Goal: Task Accomplishment & Management: Use online tool/utility

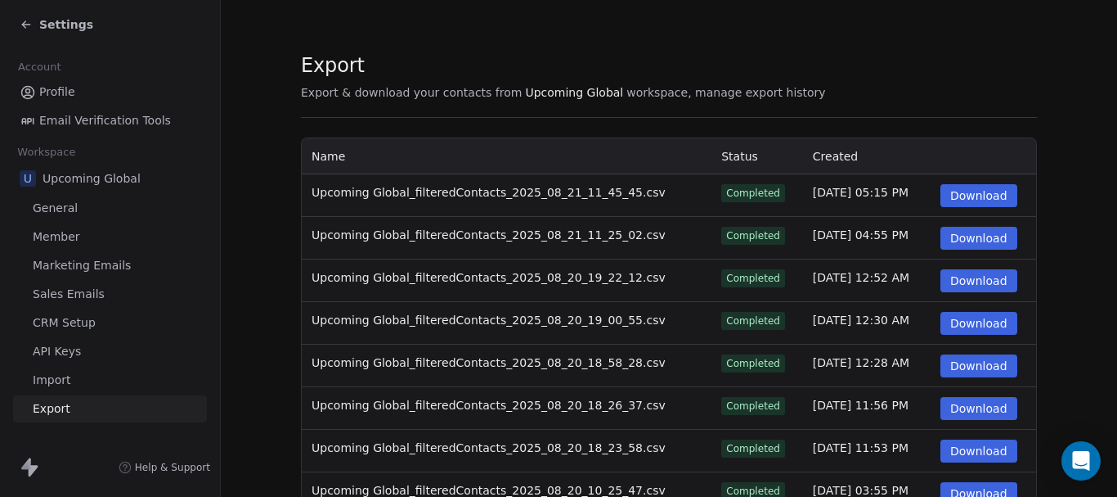
click at [47, 25] on span "Settings" at bounding box center [66, 24] width 54 height 16
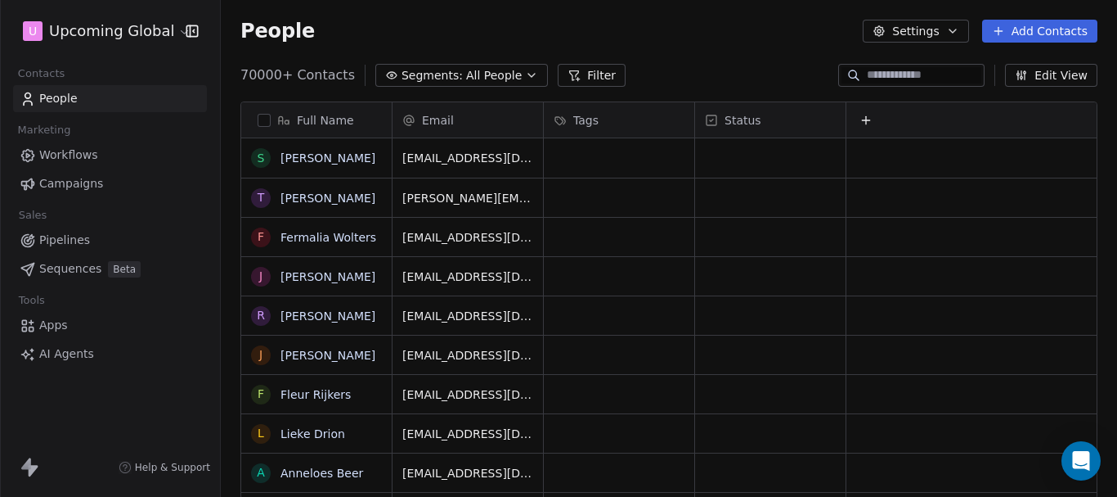
scroll to position [425, 884]
click at [444, 82] on span "Segments:" at bounding box center [432, 75] width 61 height 17
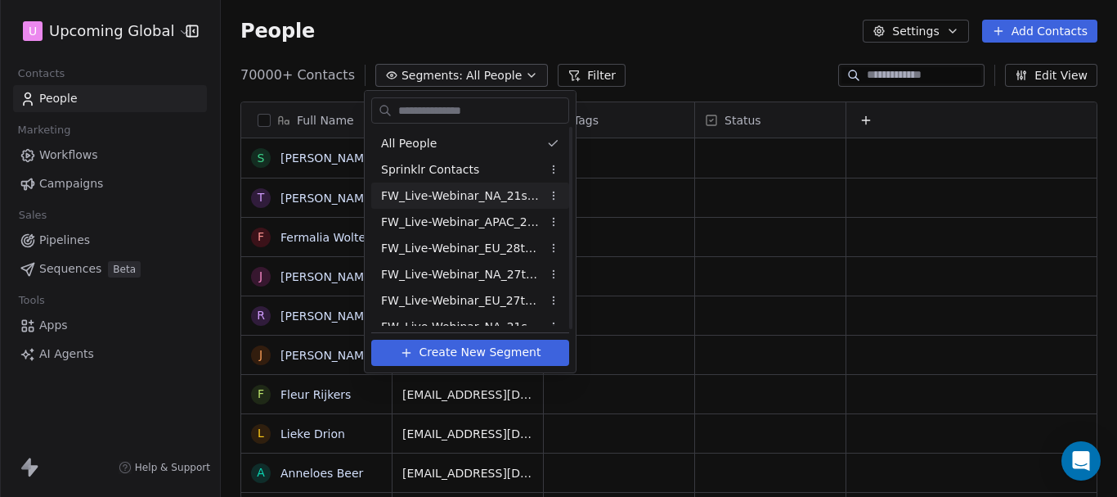
scroll to position [82, 0]
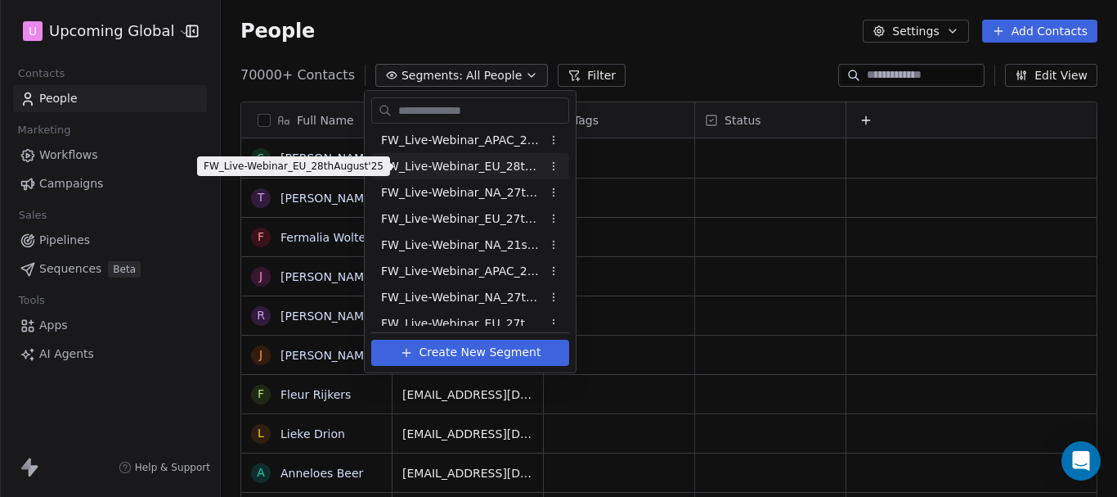
click at [456, 169] on span "FW_Live-Webinar_EU_28thAugust'25" at bounding box center [461, 166] width 160 height 17
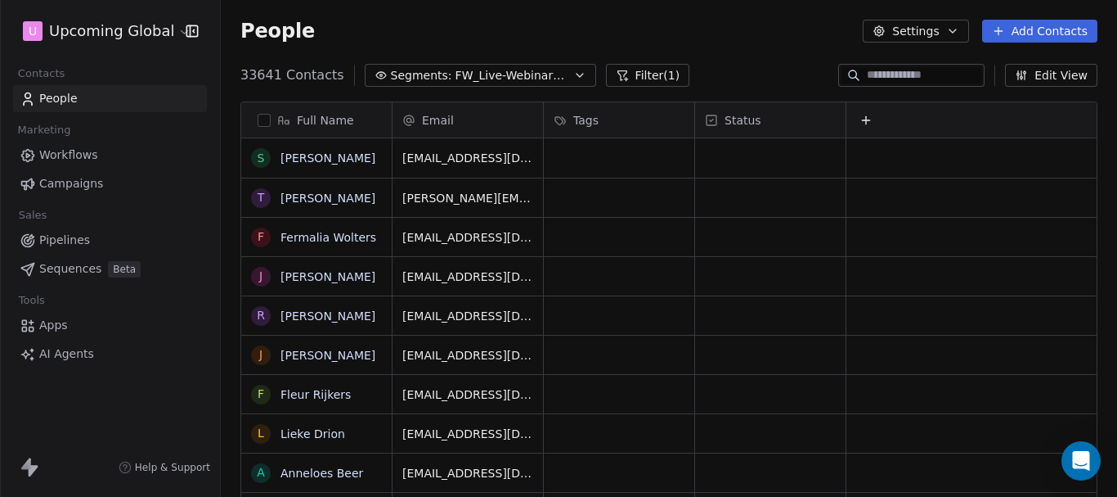
scroll to position [425, 884]
click at [612, 84] on button "Filter (1)" at bounding box center [648, 75] width 84 height 23
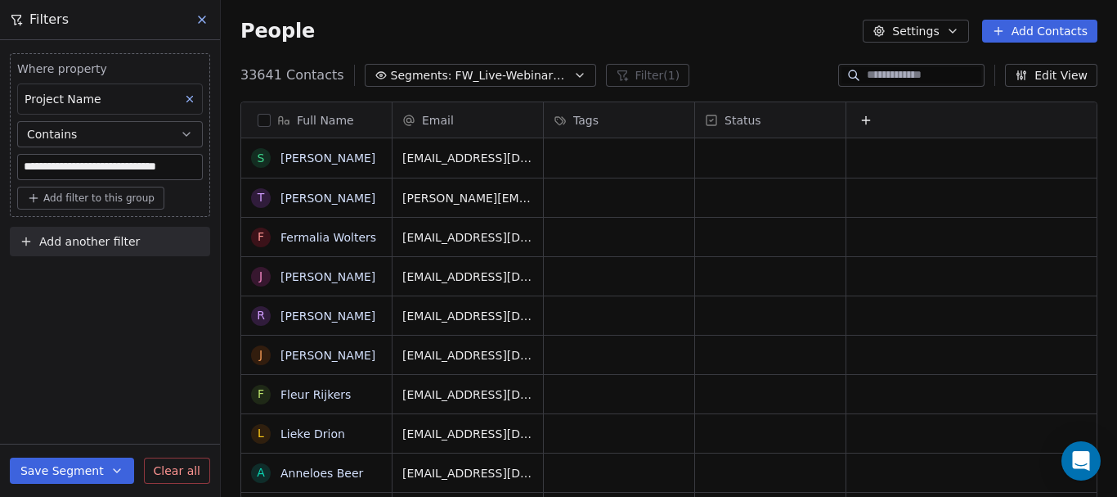
click at [98, 240] on span "Add another filter" at bounding box center [89, 241] width 101 height 17
click at [82, 282] on span "Contact properties" at bounding box center [80, 280] width 106 height 17
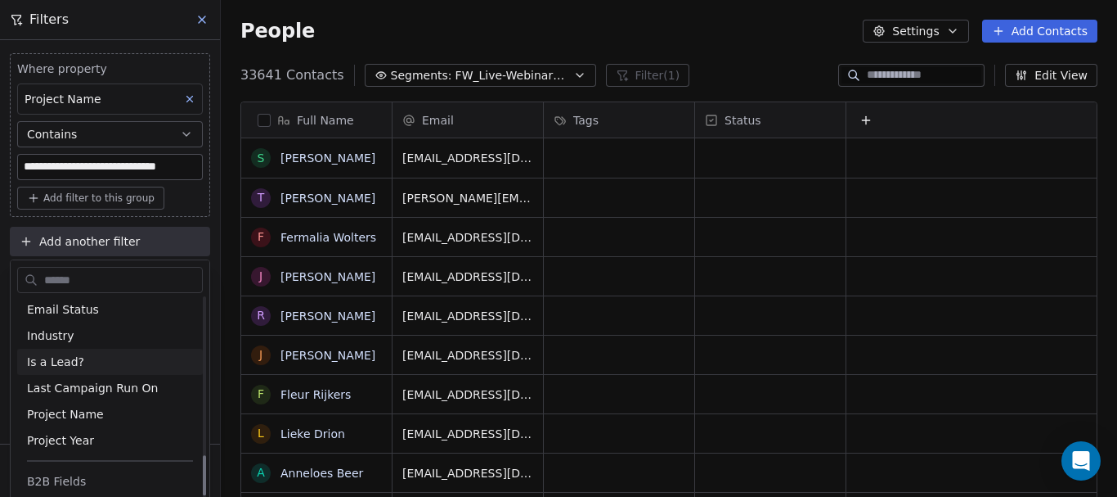
scroll to position [886, 0]
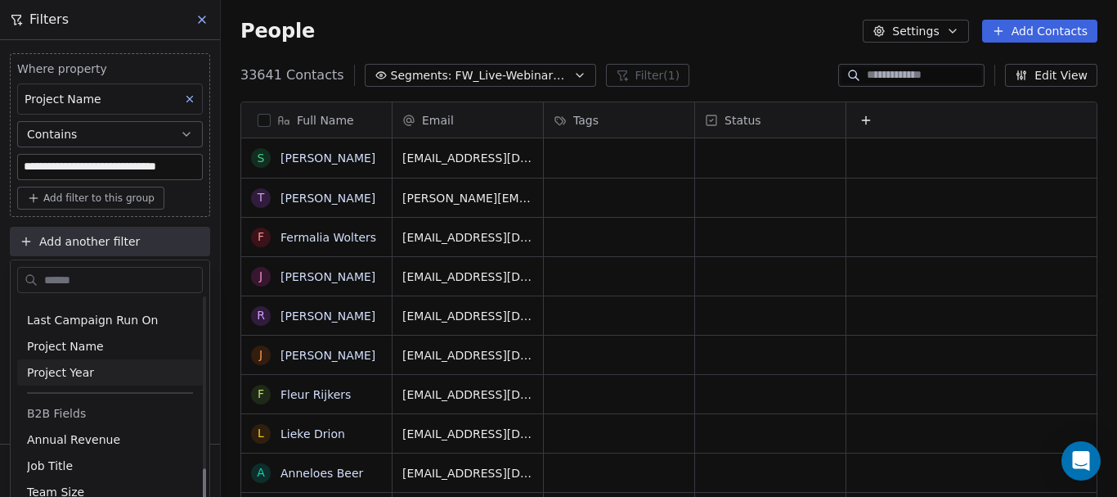
click at [672, 228] on html "**********" at bounding box center [558, 248] width 1117 height 497
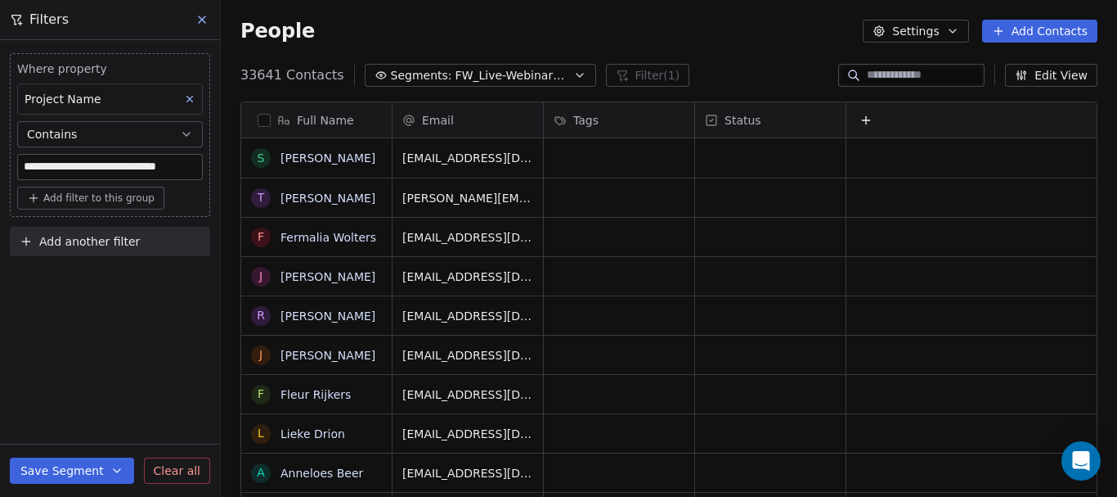
click at [499, 65] on button "Segments: FW_Live-Webinar_EU_28thAugust'25" at bounding box center [480, 75] width 231 height 23
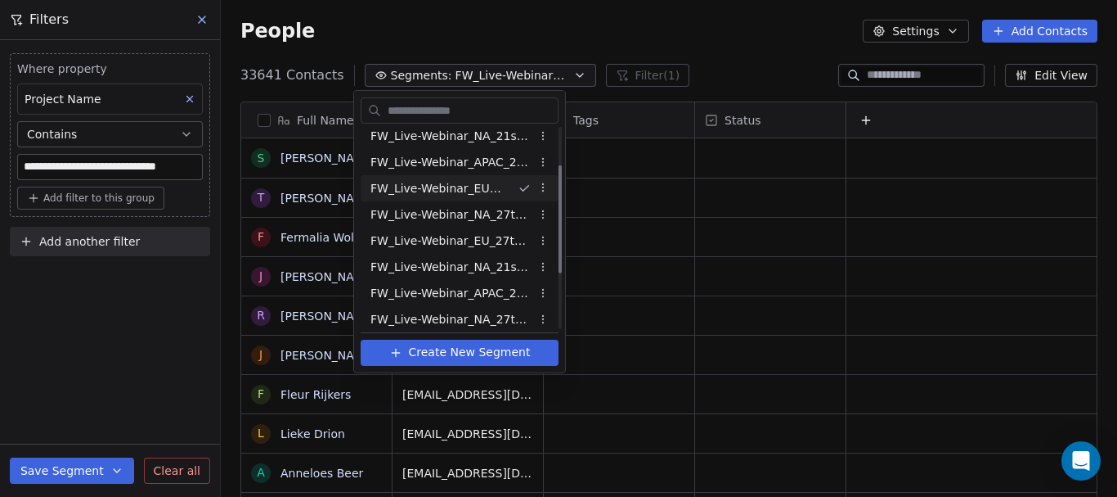
scroll to position [82, 0]
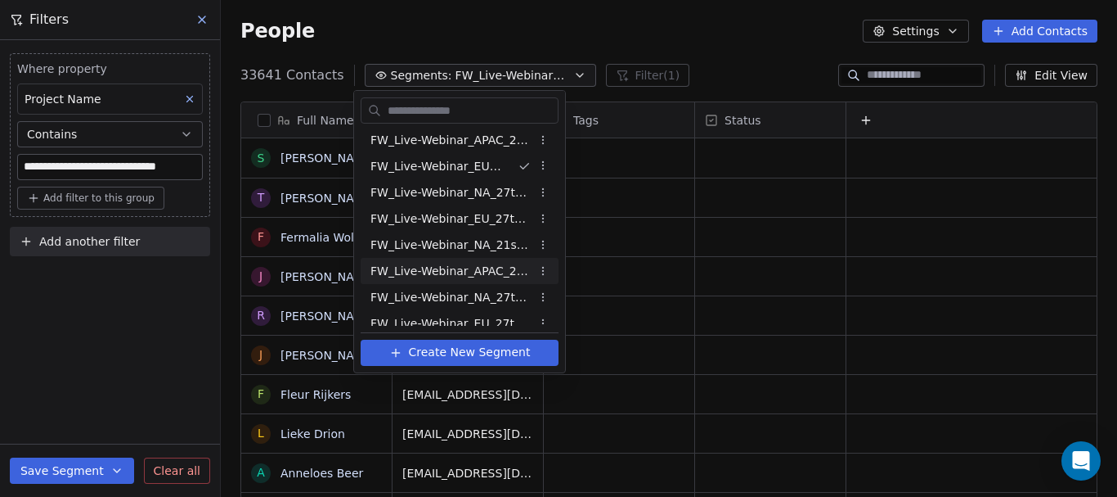
click at [124, 235] on html "**********" at bounding box center [558, 248] width 1117 height 497
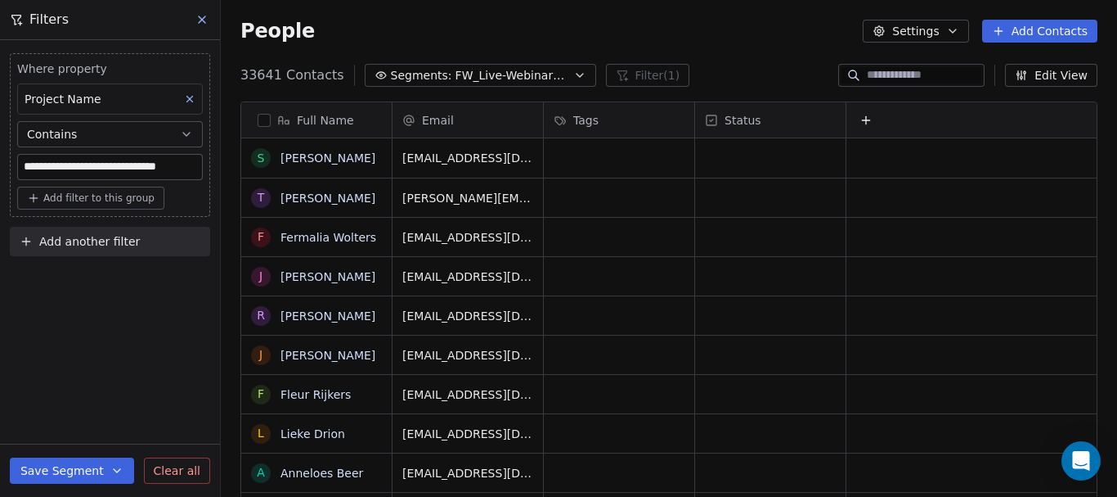
click at [112, 254] on button "Add another filter" at bounding box center [110, 241] width 200 height 29
click at [109, 300] on div "Contact activity" at bounding box center [110, 306] width 166 height 17
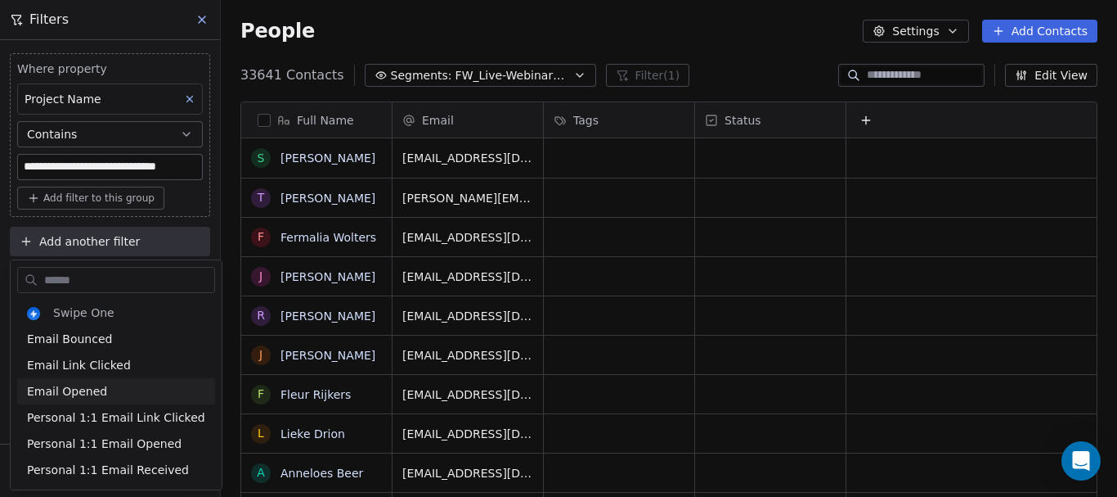
click at [716, 258] on html "**********" at bounding box center [558, 248] width 1117 height 497
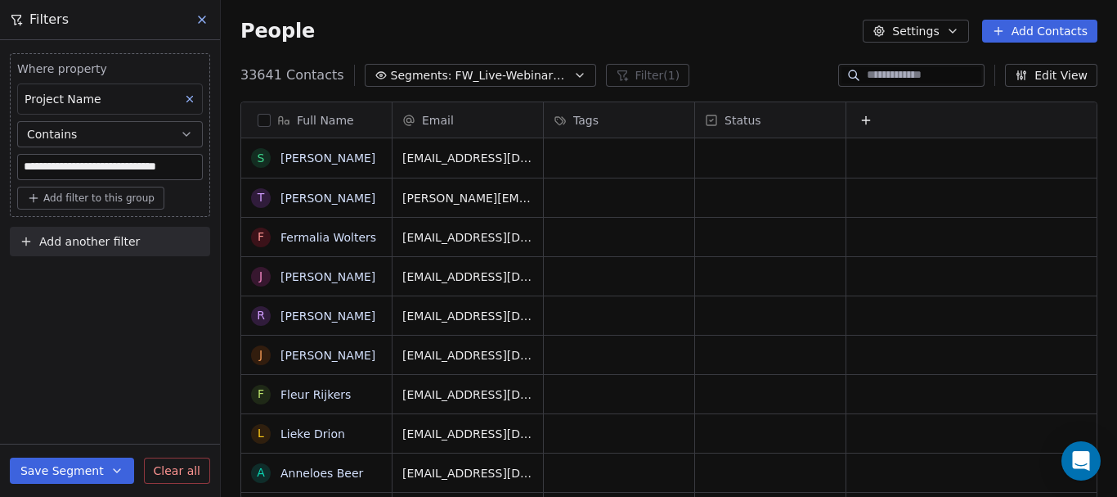
click at [573, 77] on icon "button" at bounding box center [579, 75] width 13 height 13
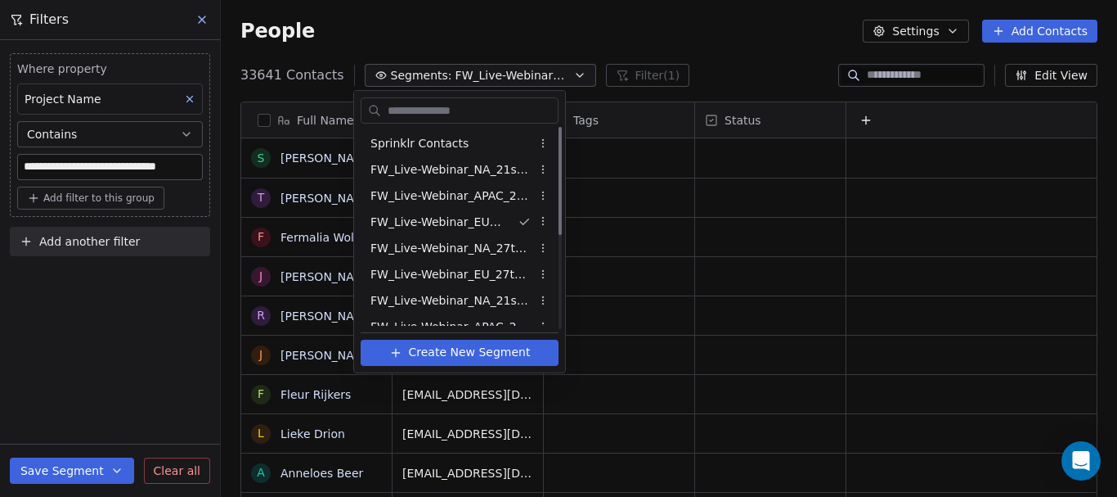
scroll to position [0, 0]
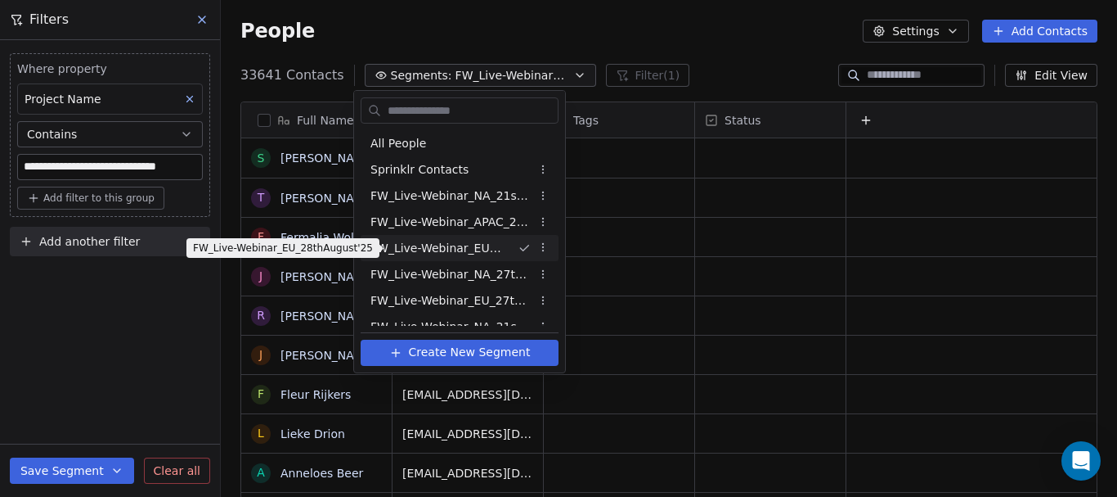
click at [461, 251] on span "FW_Live-Webinar_EU_28thAugust'25" at bounding box center [438, 248] width 134 height 17
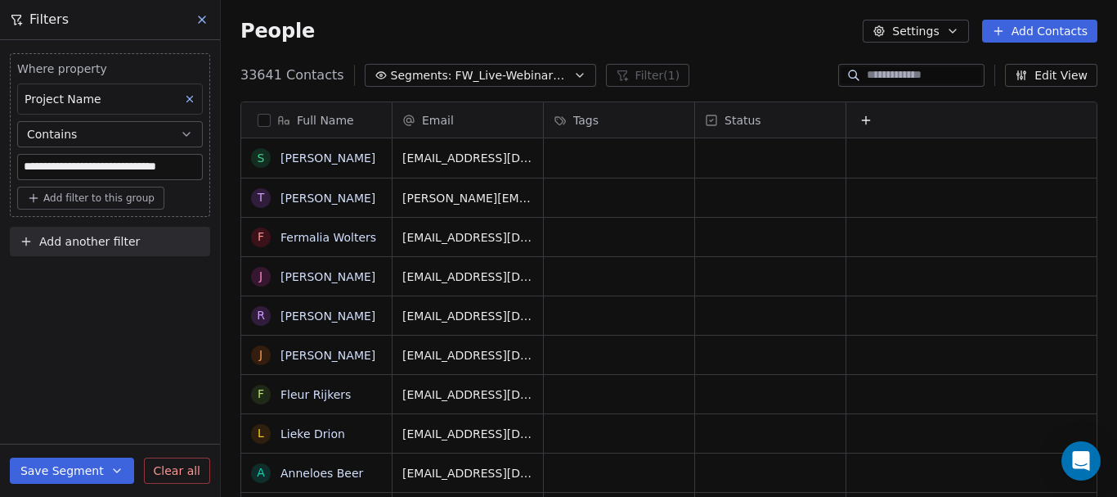
click at [513, 67] on span "FW_Live-Webinar_EU_28thAugust'25" at bounding box center [513, 75] width 115 height 17
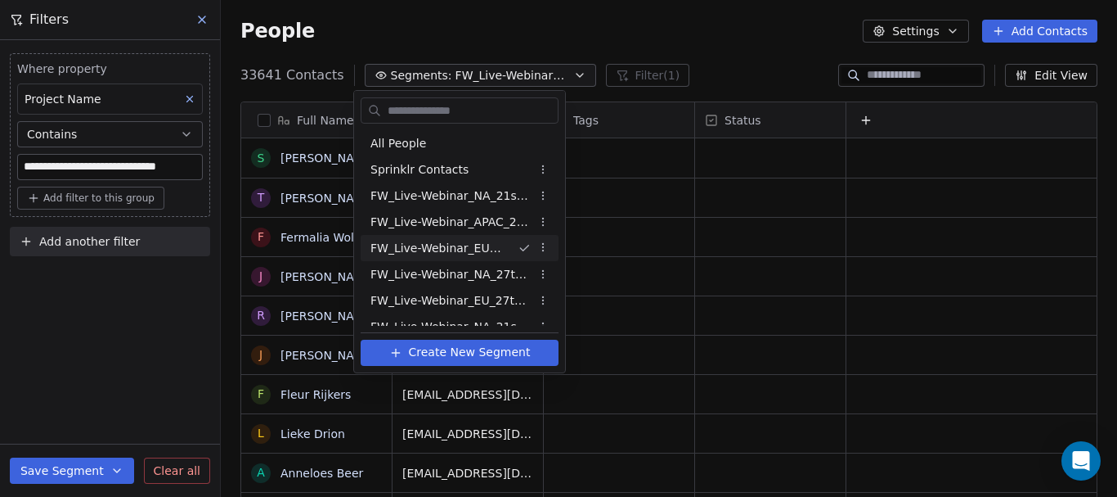
click at [545, 251] on html "**********" at bounding box center [558, 248] width 1117 height 497
click at [709, 209] on html "**********" at bounding box center [558, 248] width 1117 height 497
click at [473, 249] on span "FW_Live-Webinar_EU_28thAugust'25" at bounding box center [438, 248] width 134 height 17
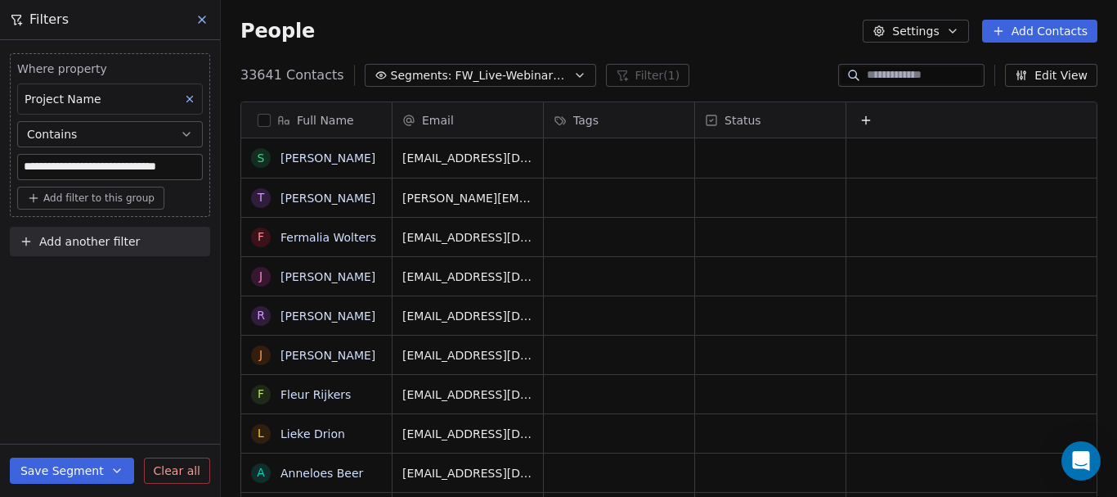
click at [118, 199] on span "Add filter to this group" at bounding box center [98, 197] width 111 height 13
click at [111, 236] on span "Contact properties" at bounding box center [87, 233] width 106 height 17
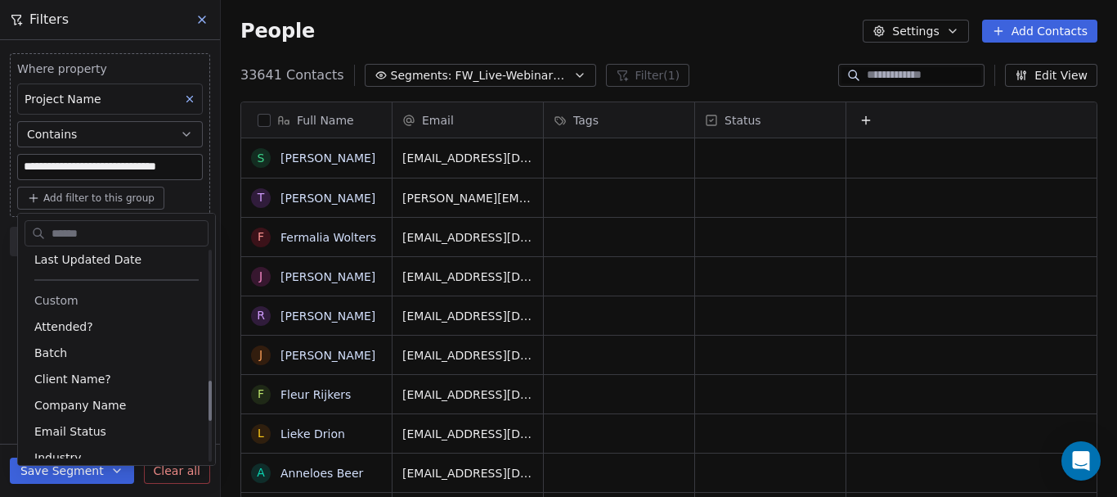
scroll to position [640, 0]
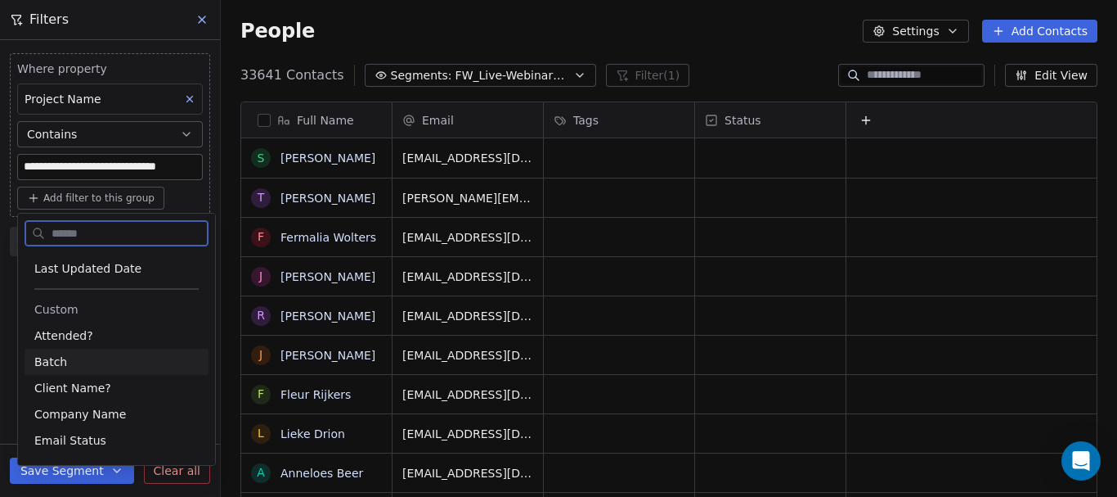
click at [91, 366] on div "Batch" at bounding box center [116, 361] width 164 height 16
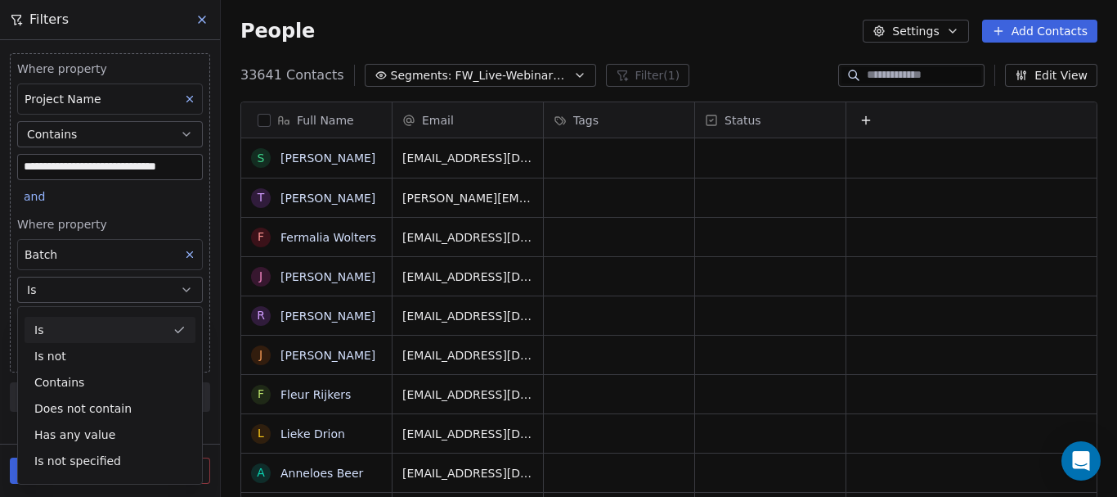
click at [191, 253] on icon at bounding box center [190, 255] width 6 height 6
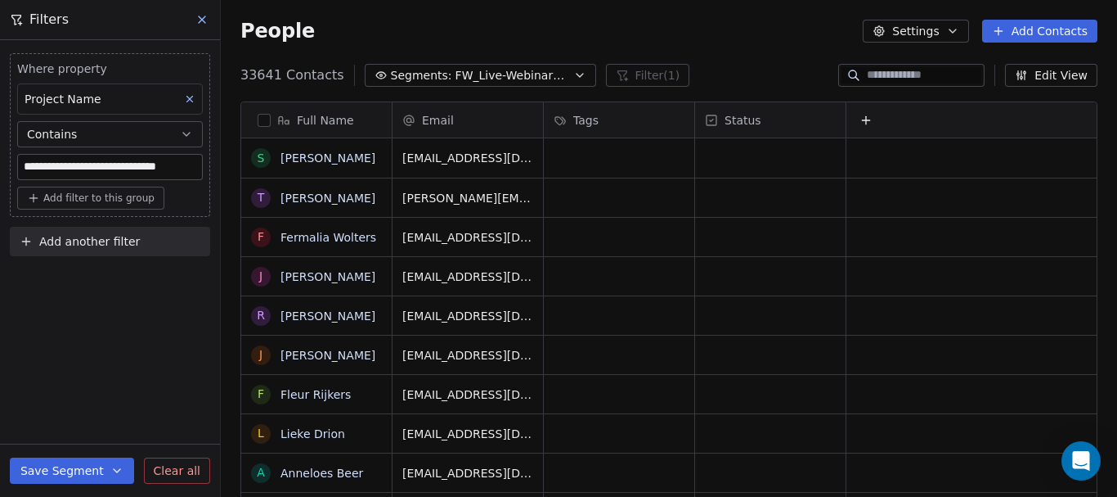
click at [136, 240] on button "Add another filter" at bounding box center [110, 241] width 200 height 29
click at [654, 233] on html "**********" at bounding box center [558, 248] width 1117 height 497
click at [912, 33] on button "Settings" at bounding box center [916, 31] width 106 height 23
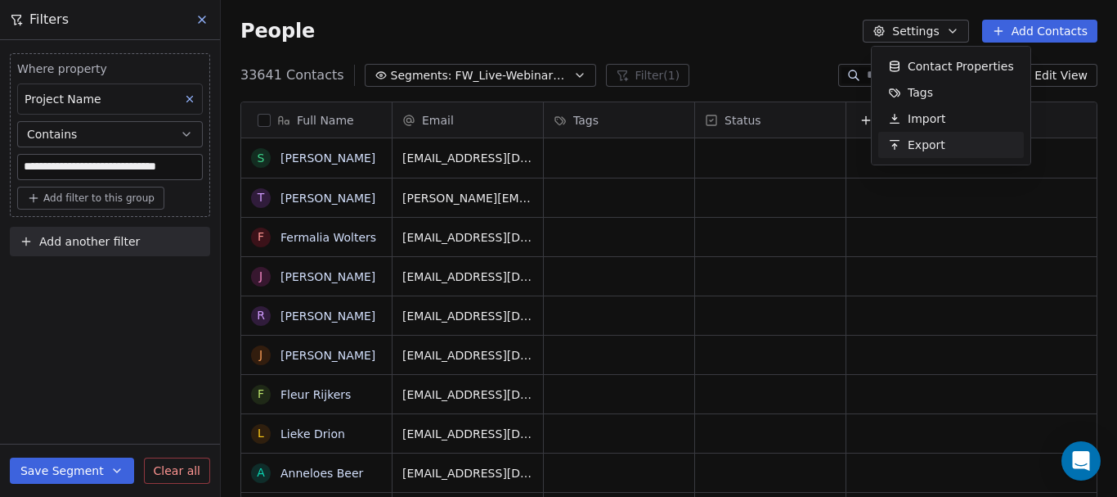
click at [944, 221] on html "**********" at bounding box center [558, 248] width 1117 height 497
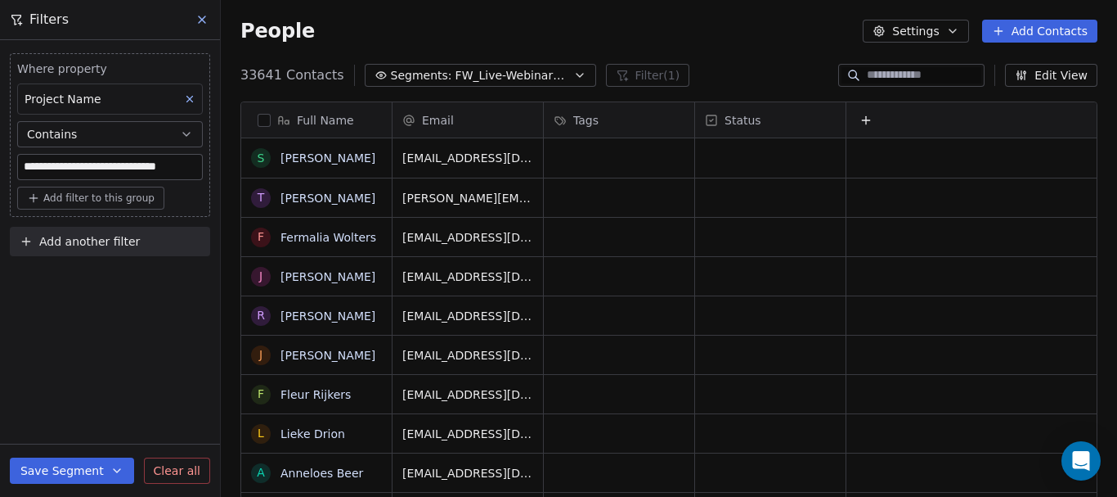
click at [1032, 79] on button "Edit View" at bounding box center [1051, 75] width 92 height 23
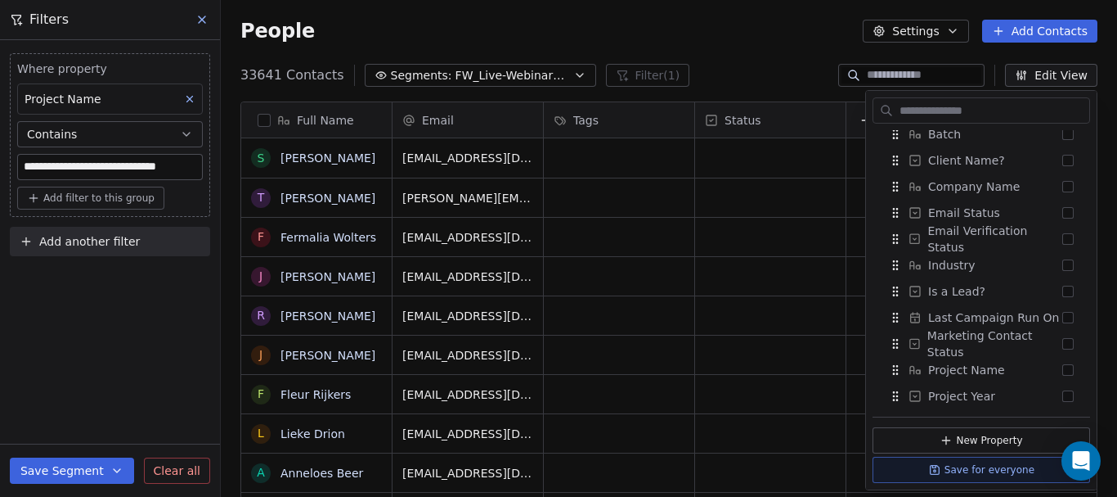
scroll to position [718, 0]
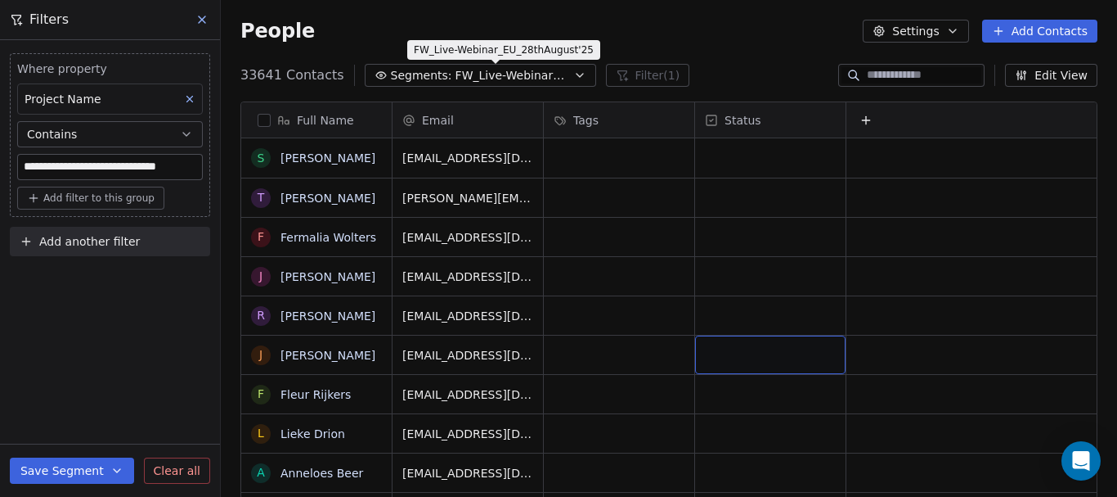
click at [456, 68] on span "FW_Live-Webinar_EU_28thAugust'25" at bounding box center [513, 75] width 115 height 17
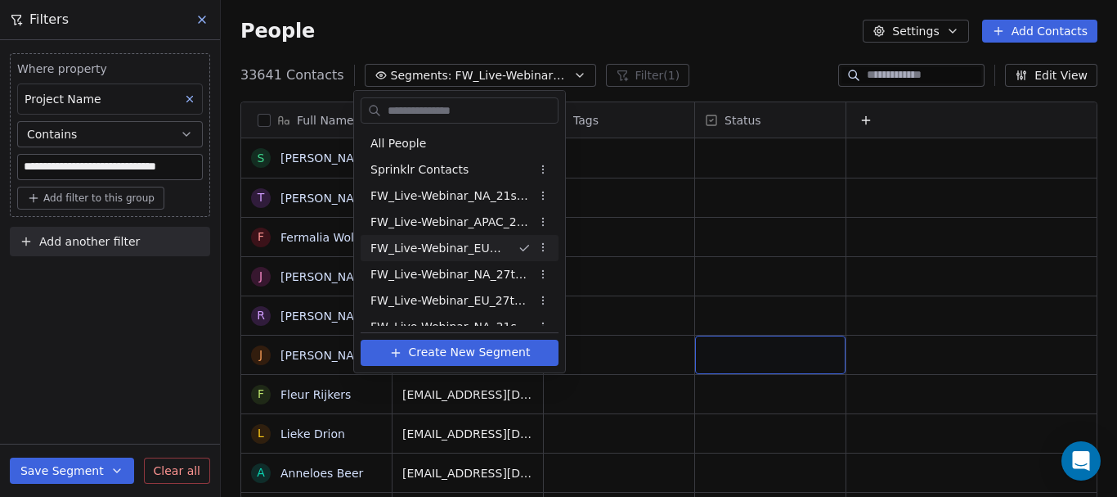
click at [766, 254] on html "**********" at bounding box center [558, 248] width 1117 height 497
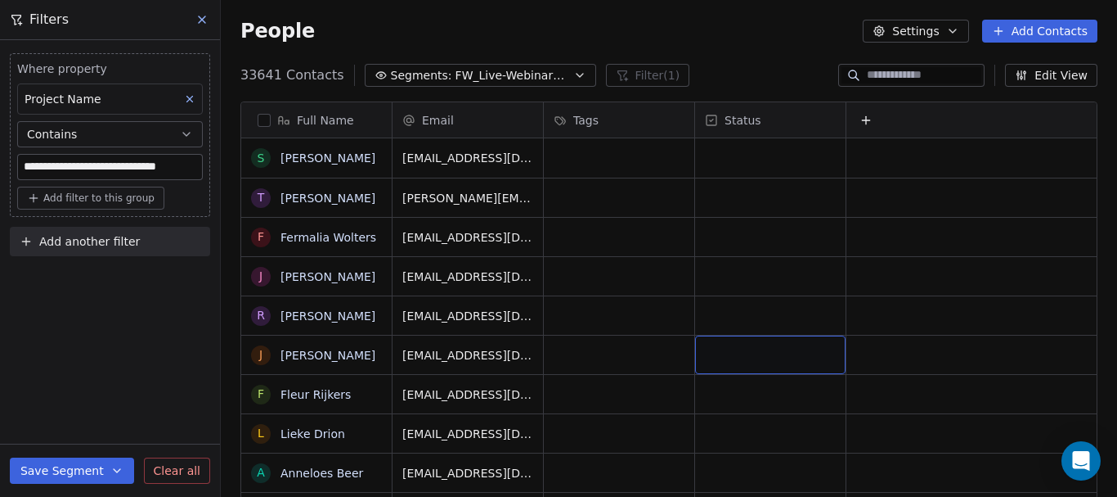
click at [74, 198] on span "Add filter to this group" at bounding box center [98, 197] width 111 height 13
click at [106, 237] on span "Contact properties" at bounding box center [87, 233] width 106 height 17
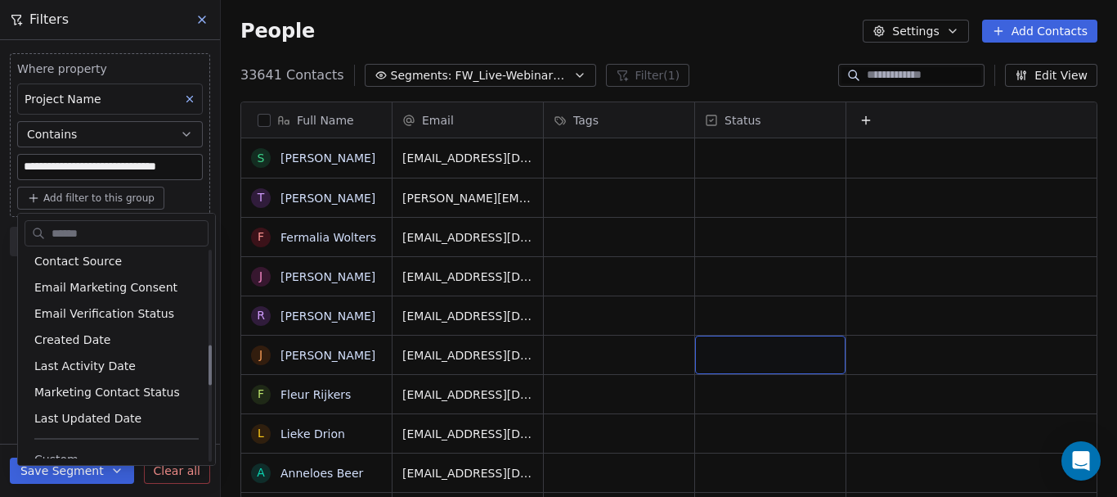
scroll to position [654, 0]
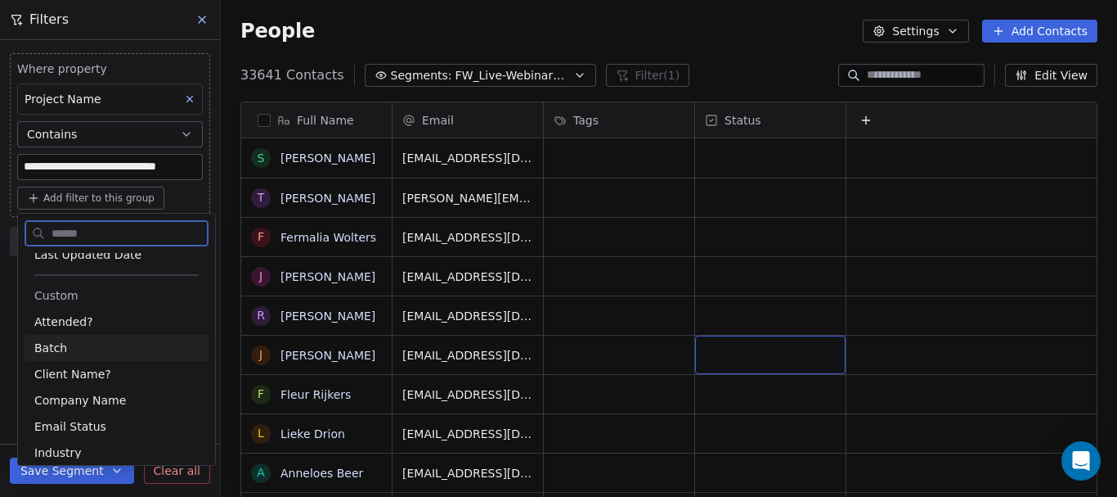
click at [53, 344] on span "Batch" at bounding box center [50, 347] width 33 height 16
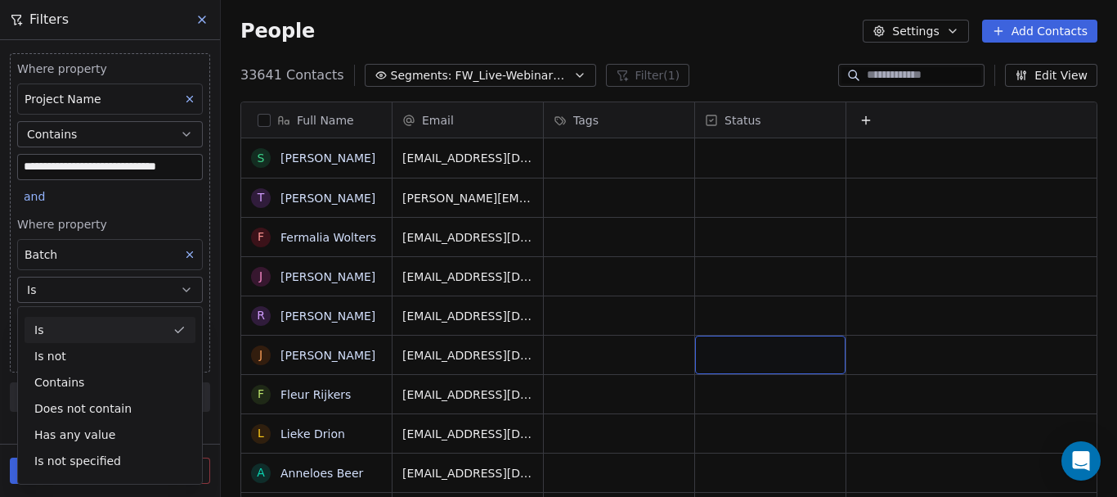
click at [79, 326] on div "Is" at bounding box center [110, 330] width 171 height 26
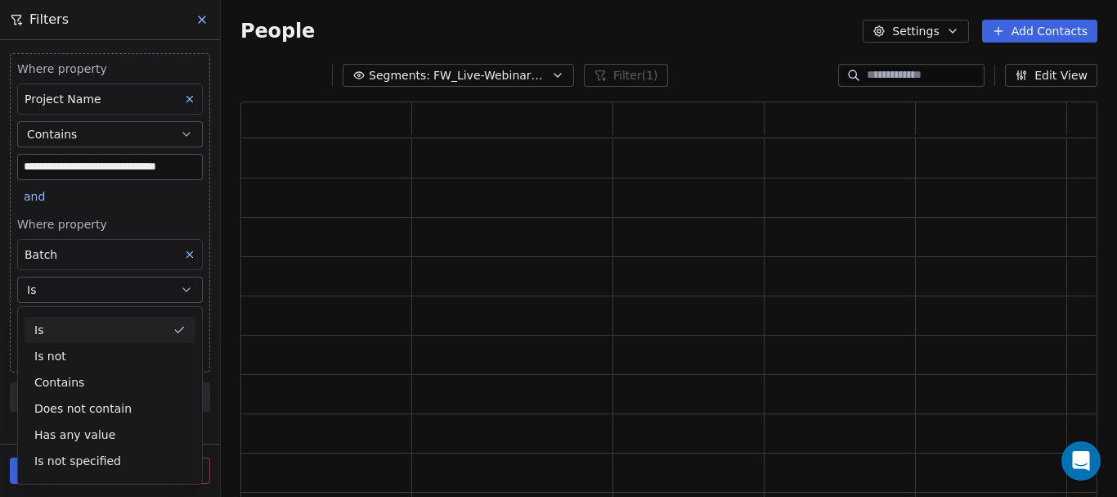
scroll to position [385, 845]
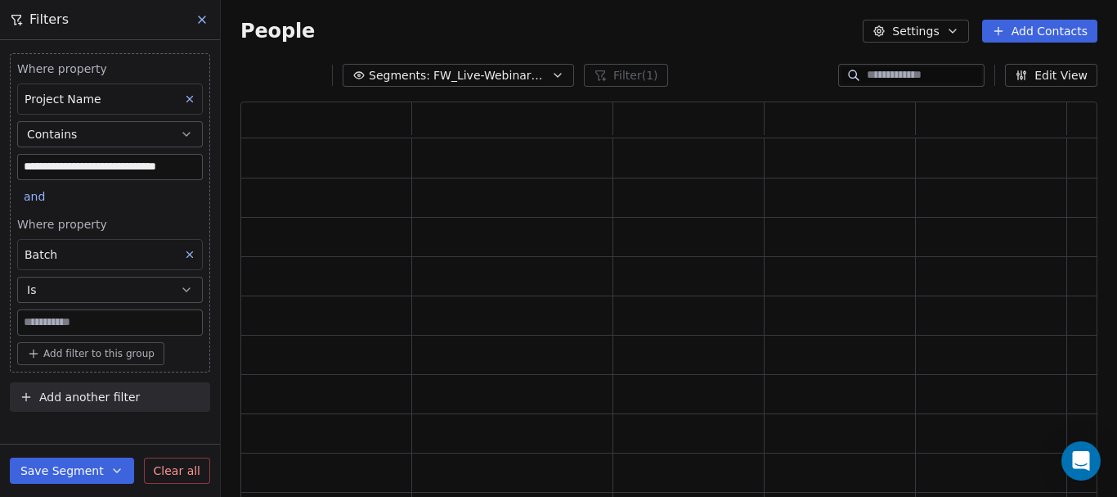
click at [65, 323] on input at bounding box center [110, 322] width 184 height 25
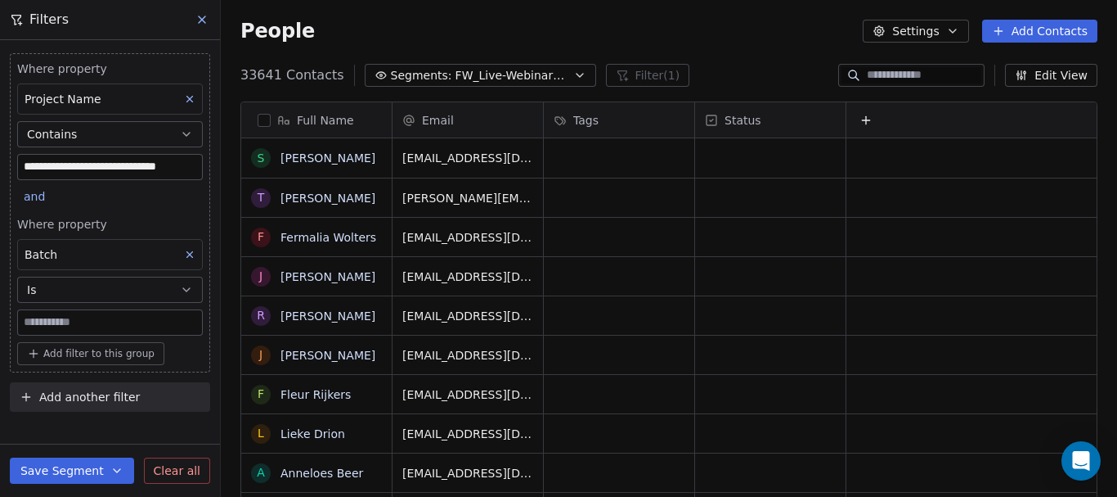
scroll to position [425, 884]
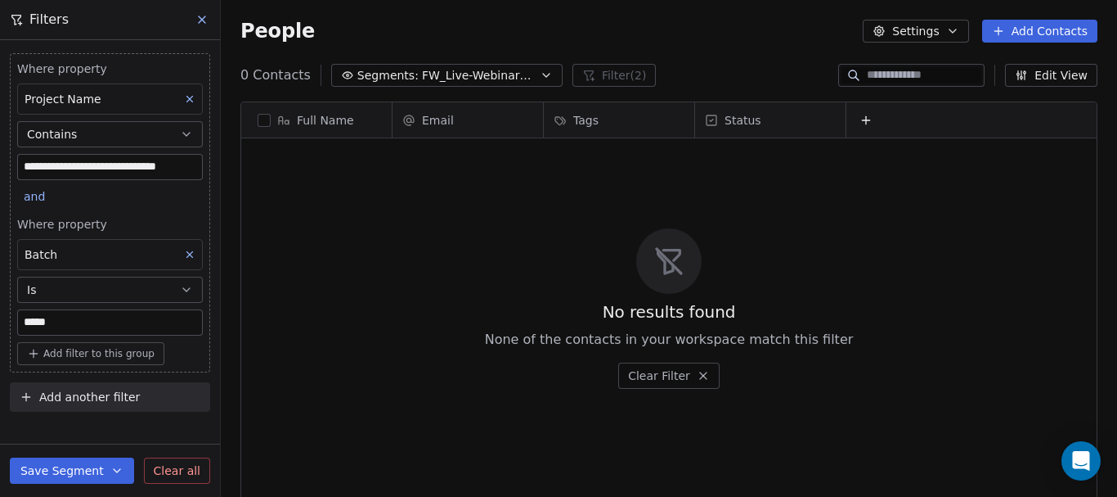
click at [30, 320] on input "*****" at bounding box center [110, 322] width 184 height 25
click at [85, 326] on input "*****" at bounding box center [110, 322] width 184 height 25
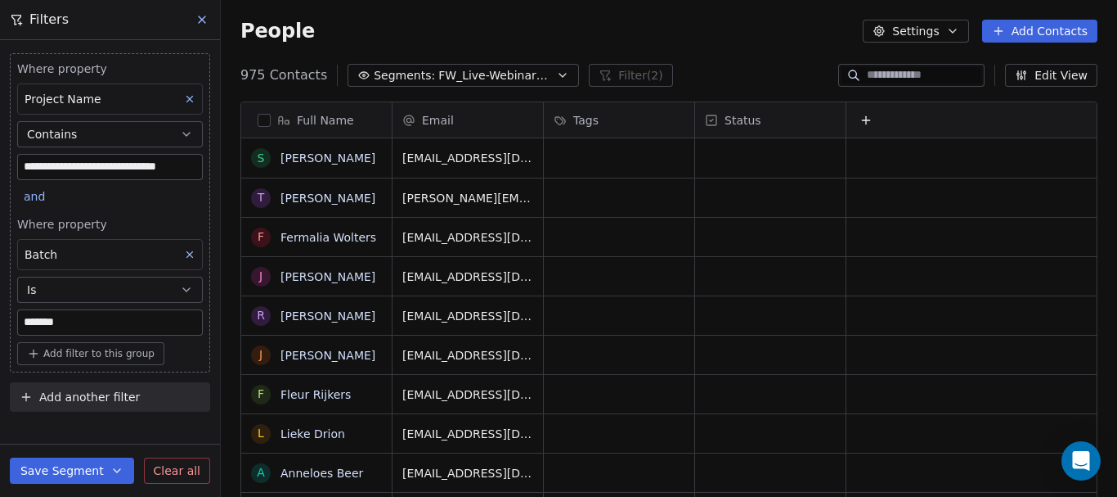
click at [97, 471] on button "Save Segment" at bounding box center [72, 470] width 124 height 26
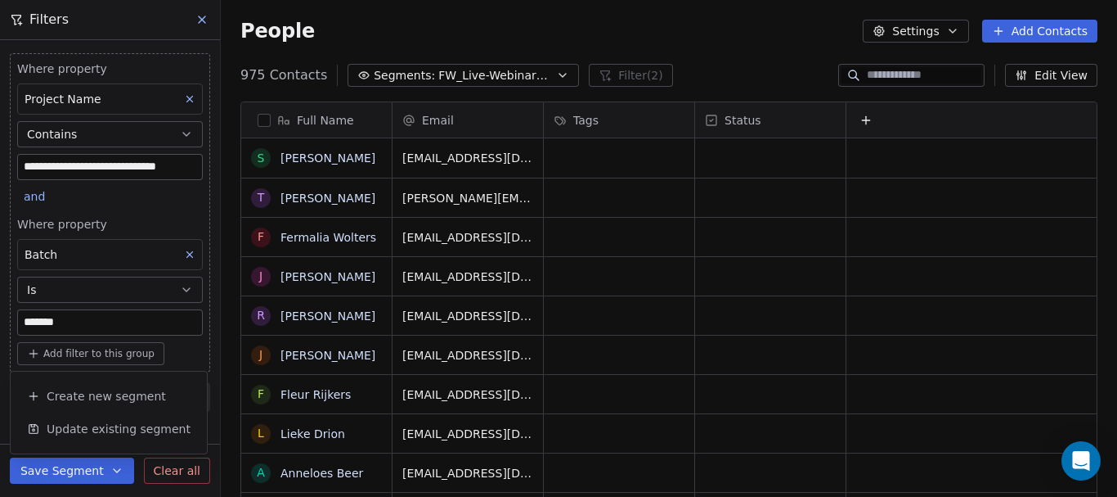
click at [84, 332] on input "*******" at bounding box center [110, 322] width 184 height 25
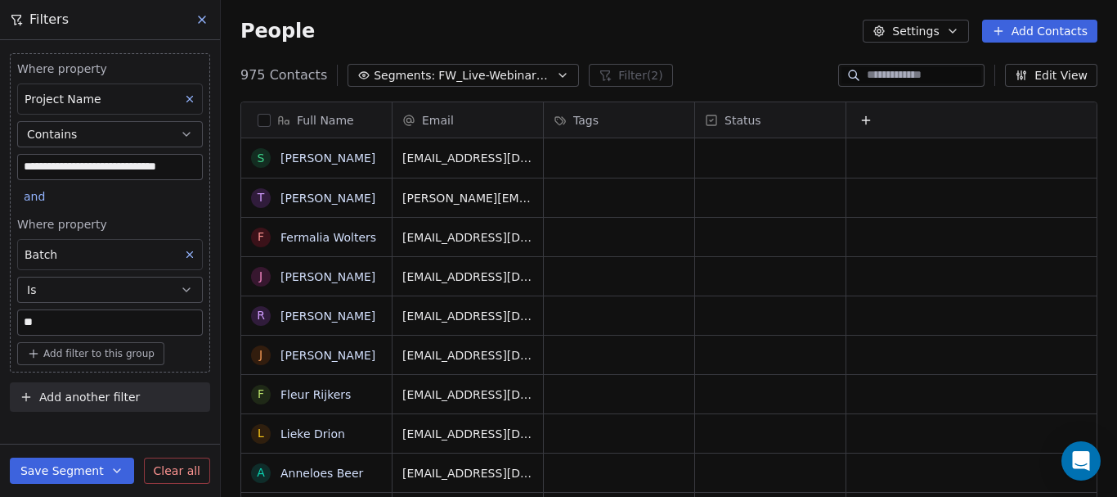
type input "*"
click at [182, 285] on icon "button" at bounding box center [186, 289] width 13 height 13
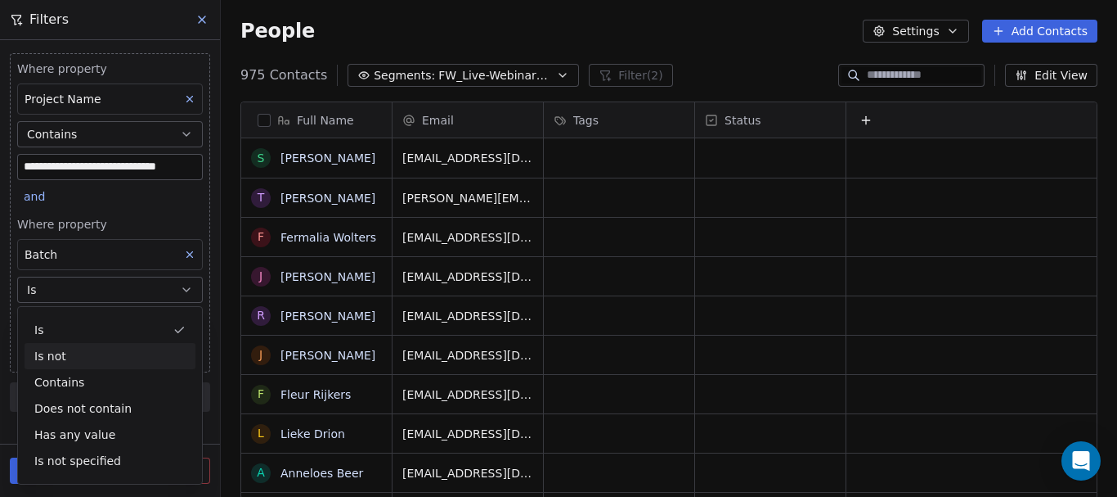
click at [153, 347] on div "Is not" at bounding box center [110, 356] width 171 height 26
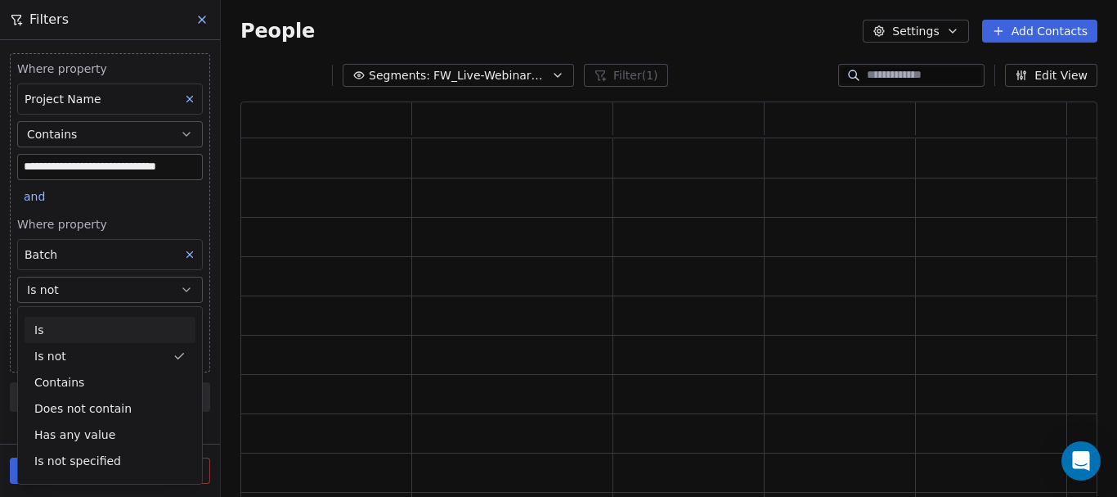
scroll to position [385, 845]
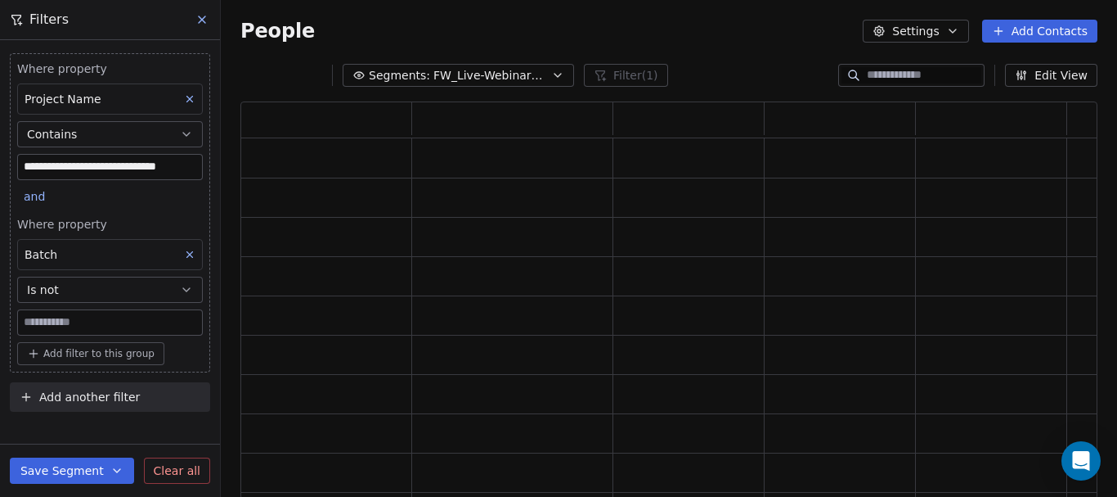
click at [160, 294] on button "Is not" at bounding box center [110, 289] width 186 height 26
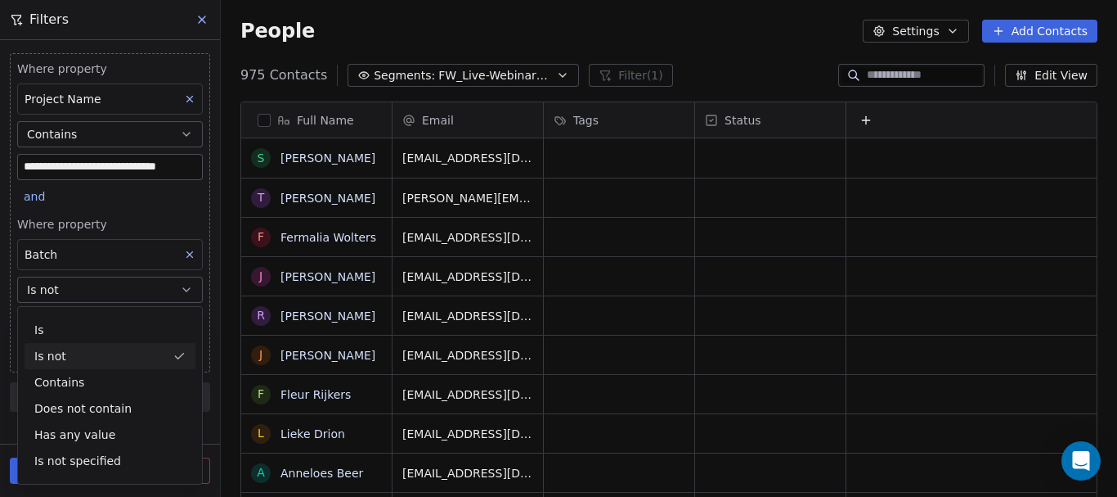
scroll to position [425, 884]
click at [49, 330] on div "Is" at bounding box center [110, 330] width 171 height 26
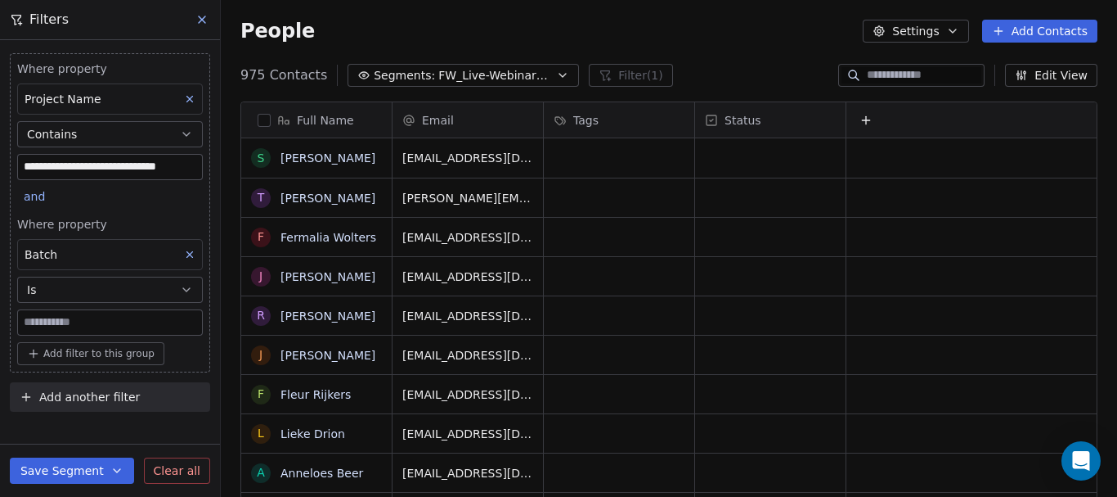
click at [56, 327] on input at bounding box center [110, 322] width 184 height 25
type input "*"
click at [127, 294] on button "Is" at bounding box center [110, 289] width 186 height 26
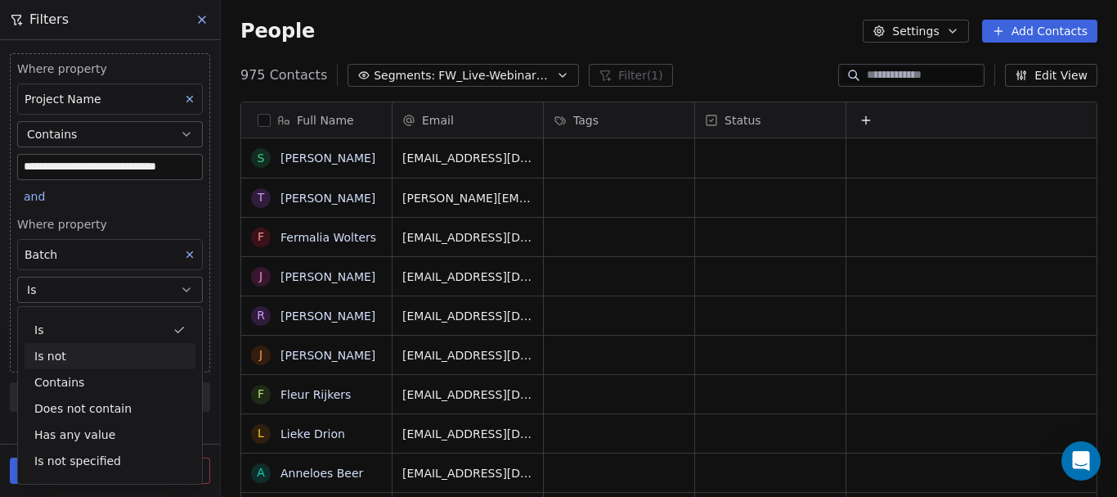
click at [111, 350] on div "Is not" at bounding box center [110, 356] width 171 height 26
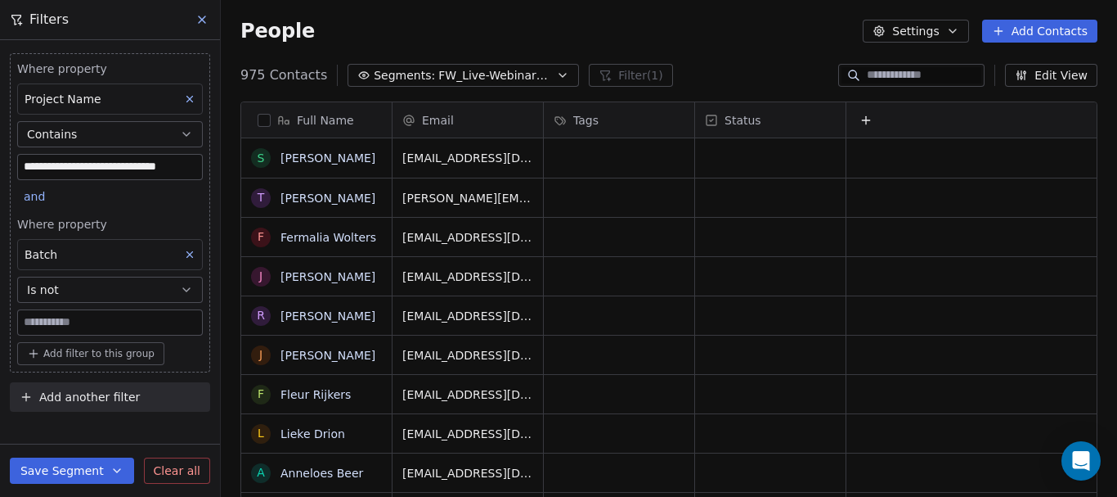
click at [89, 293] on button "Is not" at bounding box center [110, 289] width 186 height 26
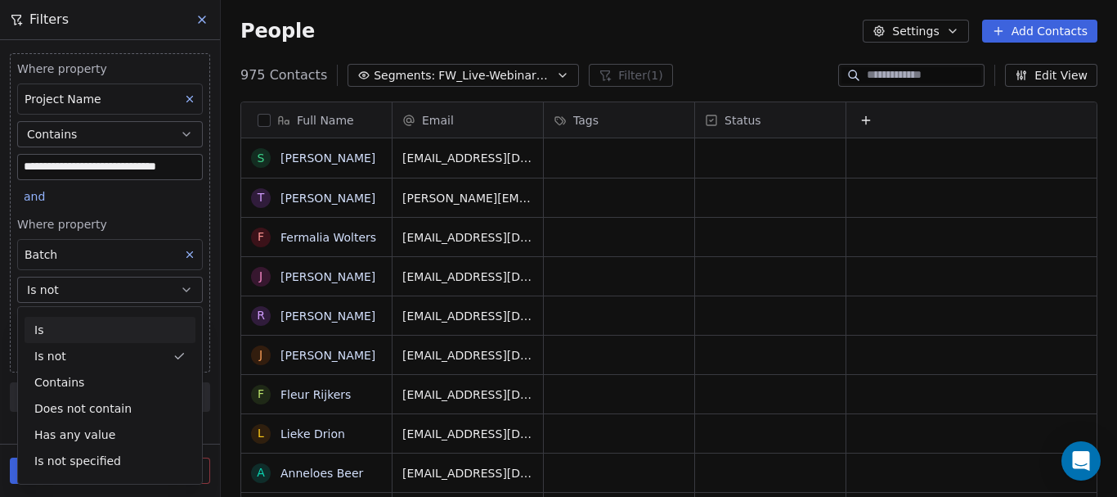
click at [115, 330] on div "Is" at bounding box center [110, 330] width 171 height 26
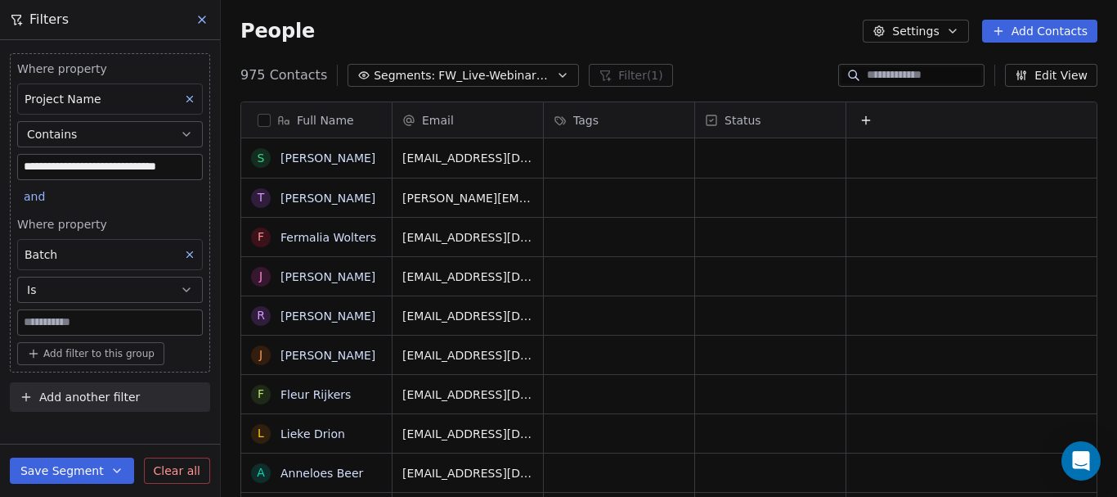
click at [147, 298] on button "Is" at bounding box center [110, 289] width 186 height 26
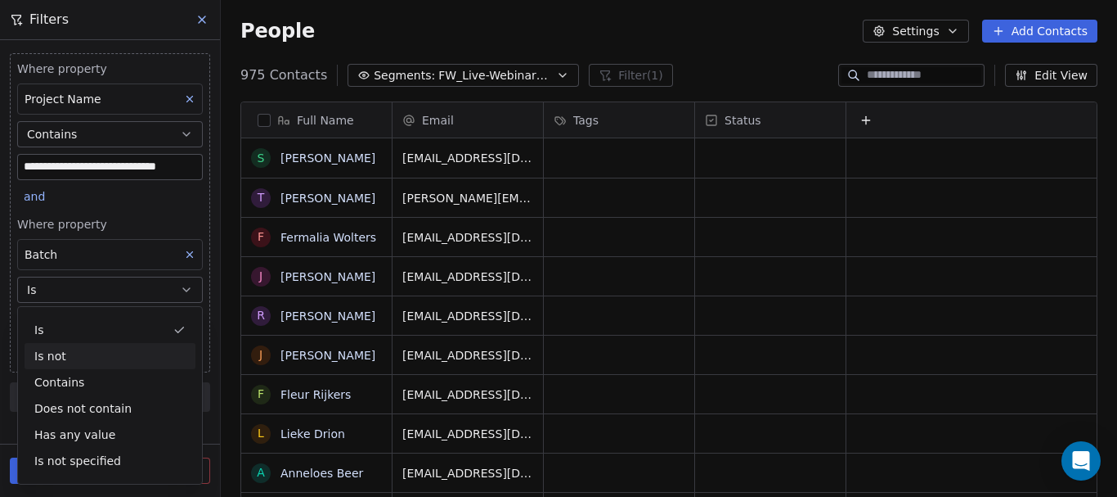
click at [109, 364] on div "Is not" at bounding box center [110, 356] width 171 height 26
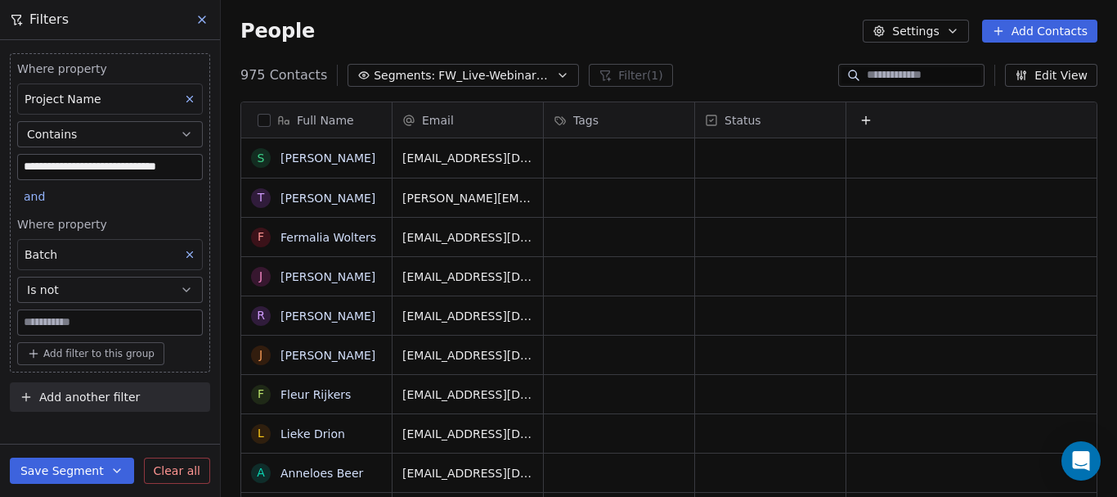
click at [184, 262] on button at bounding box center [189, 254] width 21 height 21
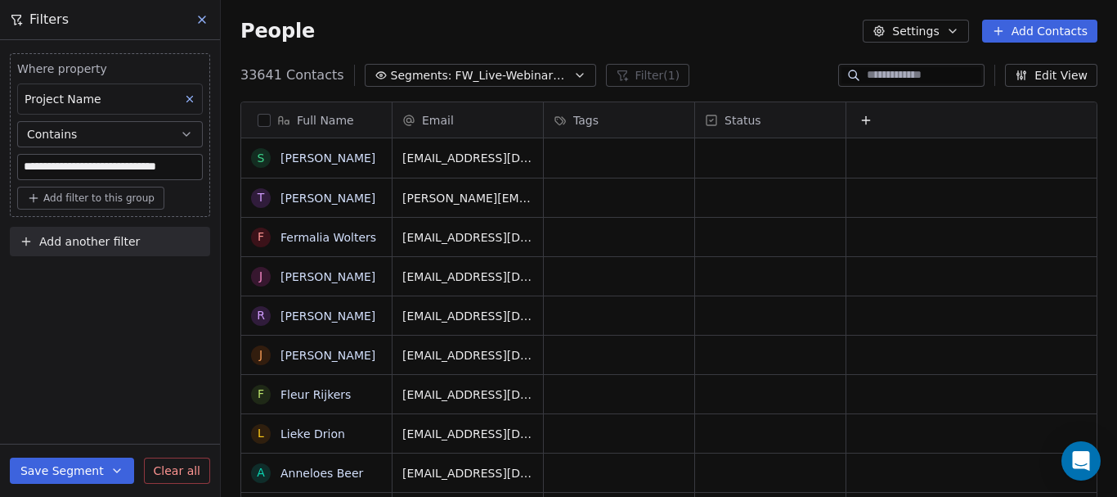
click at [128, 203] on span "Add filter to this group" at bounding box center [98, 197] width 111 height 13
click at [128, 231] on span "Contact properties" at bounding box center [87, 233] width 106 height 17
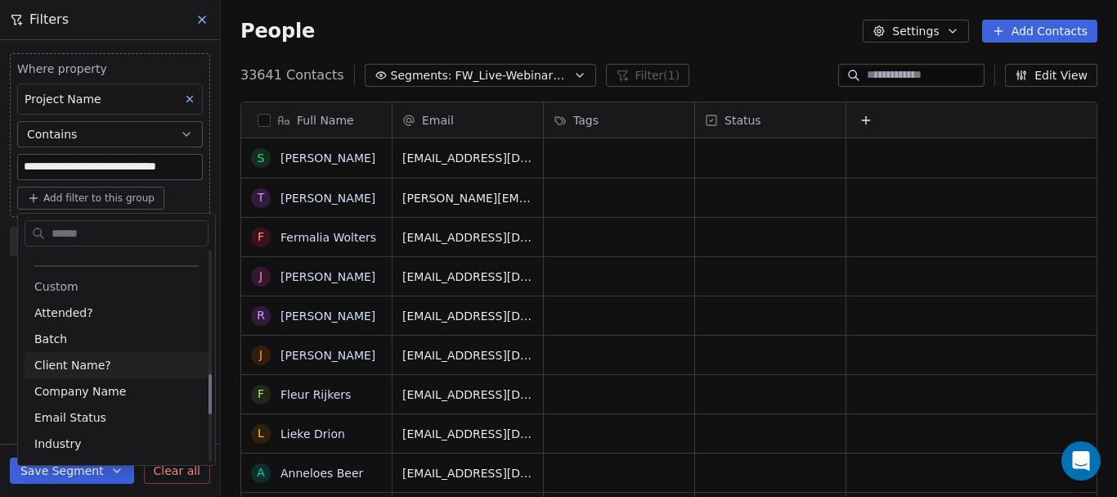
scroll to position [640, 0]
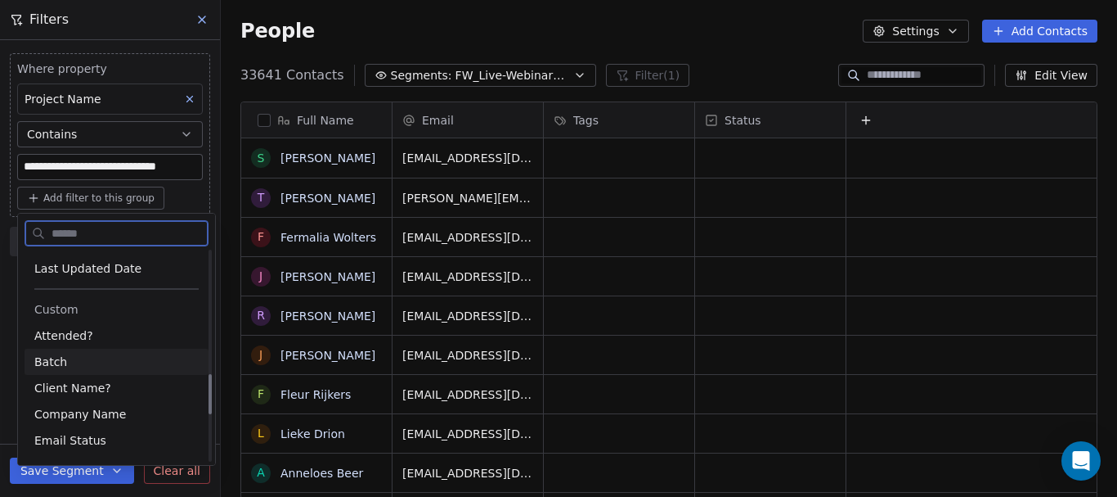
click at [65, 371] on div "Batch" at bounding box center [117, 361] width 184 height 26
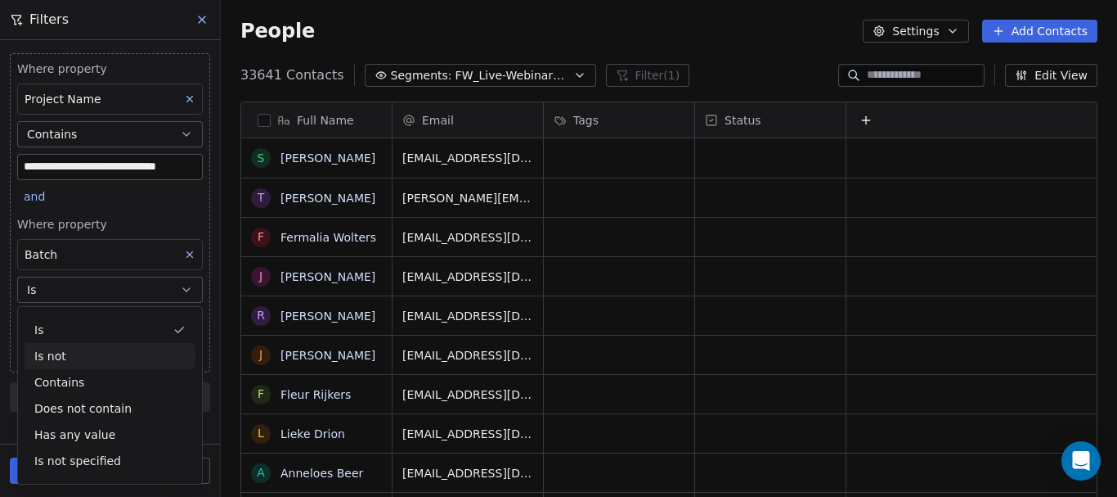
click at [71, 357] on div "Is not" at bounding box center [110, 356] width 171 height 26
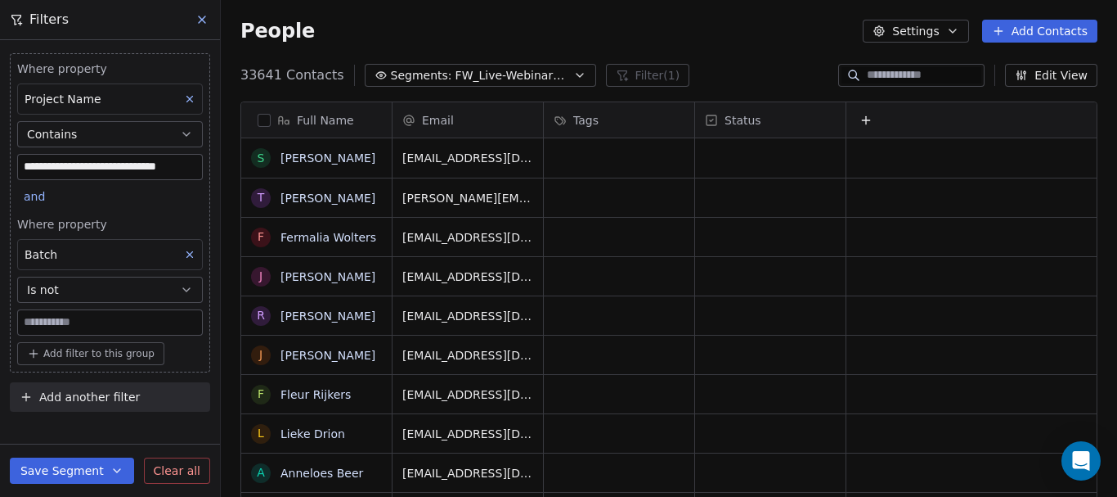
scroll to position [425, 884]
click at [82, 291] on button "Is not" at bounding box center [110, 289] width 186 height 26
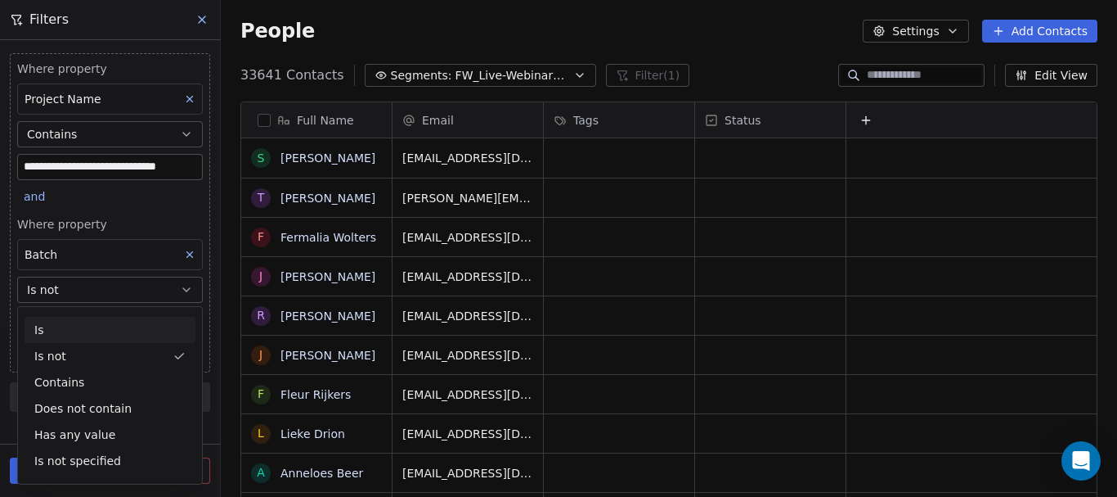
click at [54, 336] on div "Is" at bounding box center [110, 330] width 171 height 26
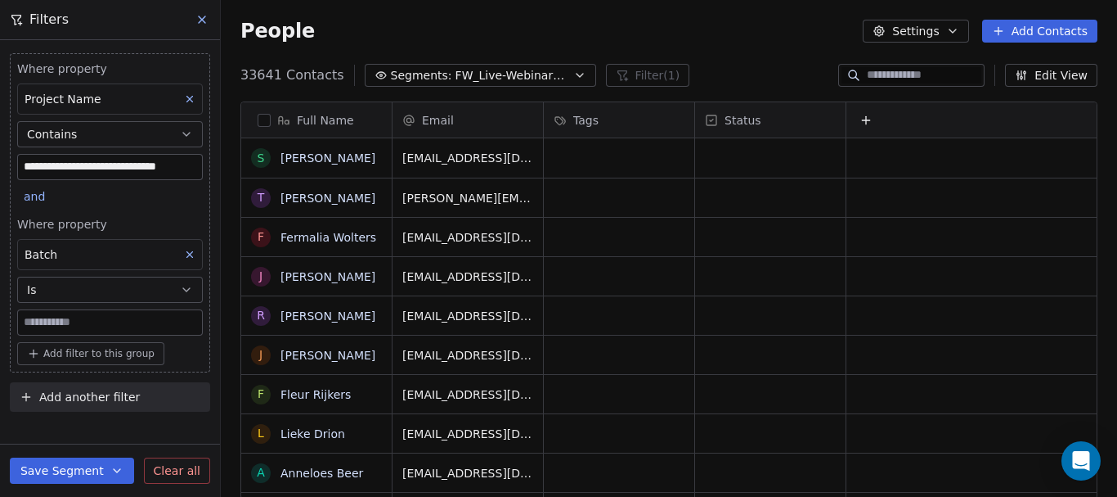
click at [57, 327] on input at bounding box center [110, 322] width 184 height 25
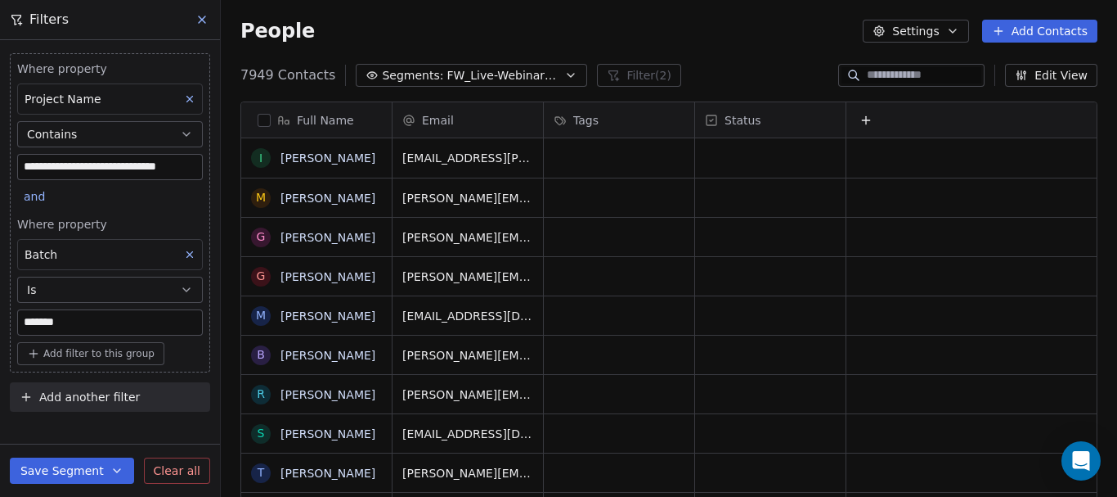
type input "*******"
click at [863, 117] on icon at bounding box center [866, 120] width 13 height 13
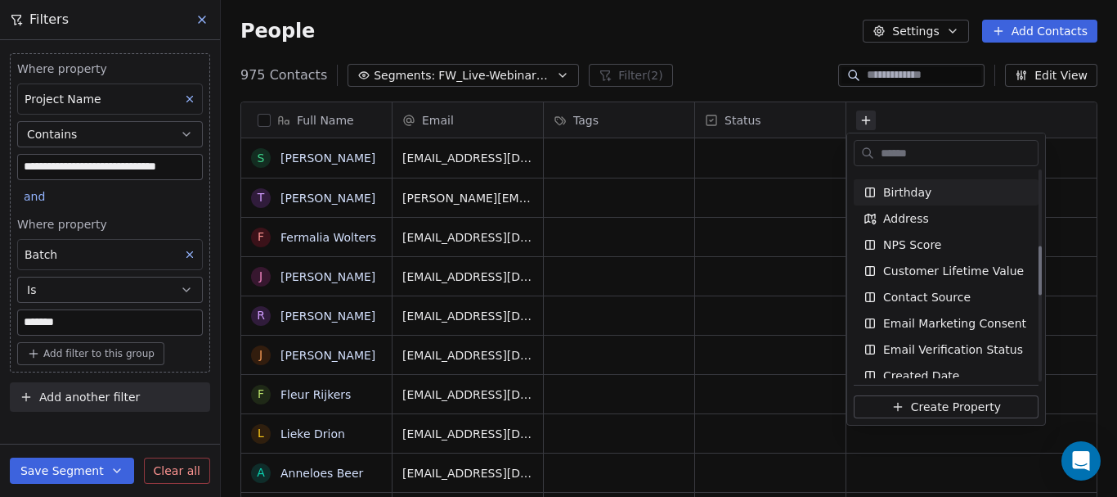
scroll to position [0, 0]
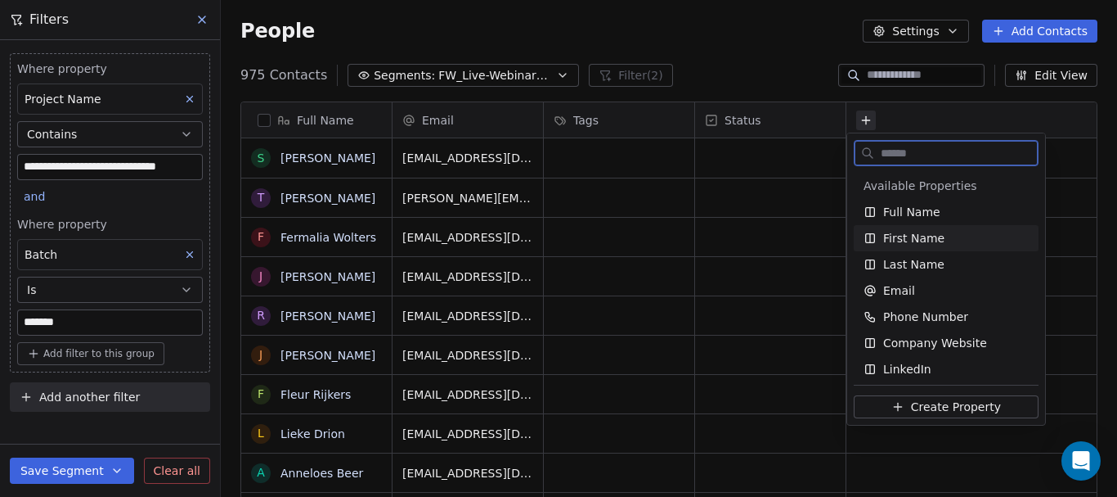
click at [909, 237] on span "First Name" at bounding box center [913, 238] width 61 height 16
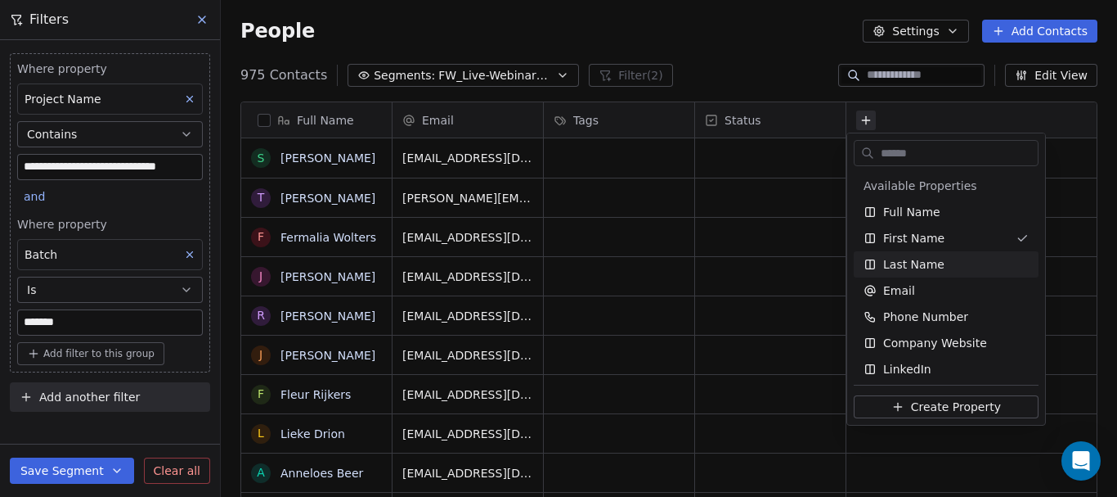
click at [777, 243] on html "**********" at bounding box center [558, 248] width 1117 height 497
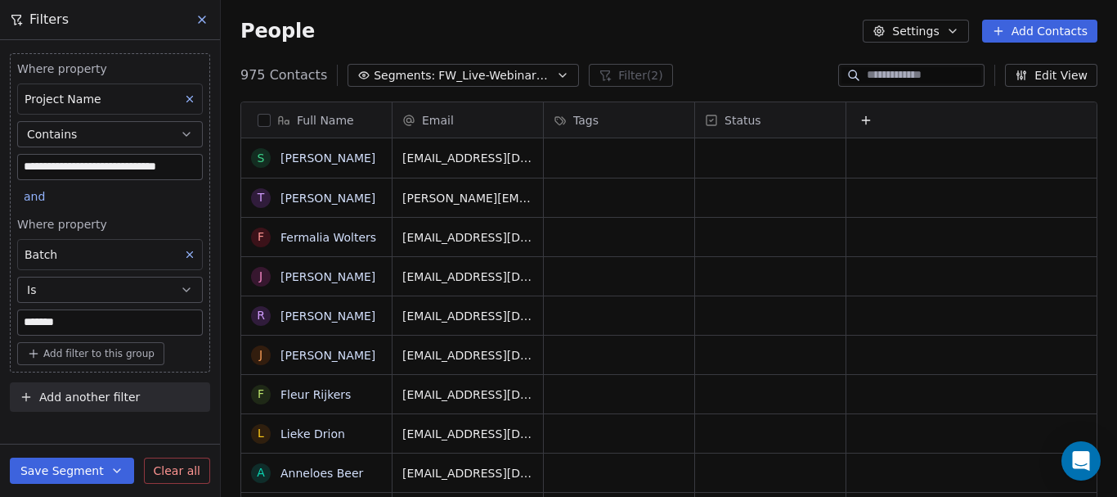
click at [1060, 69] on button "Edit View" at bounding box center [1051, 75] width 92 height 23
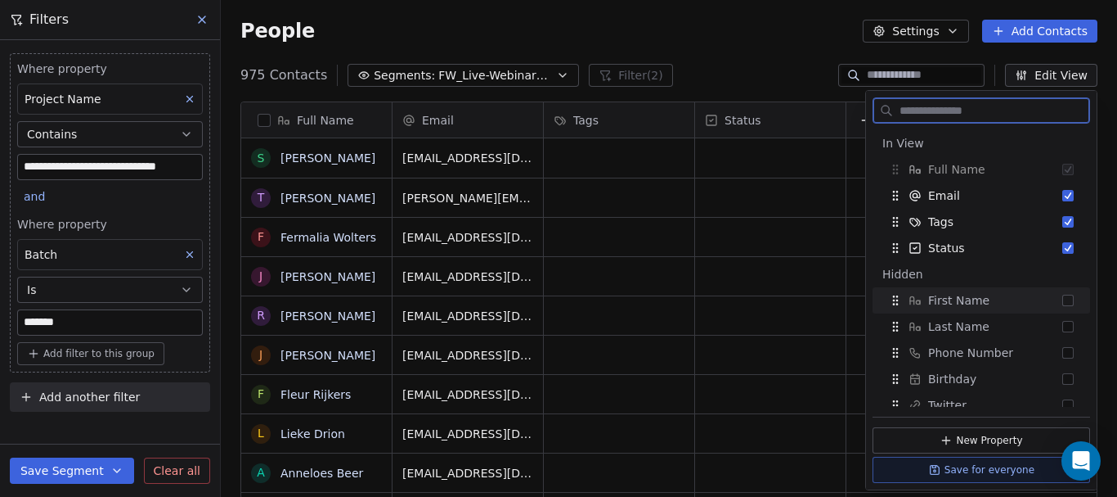
click at [1063, 297] on button "Suggestions" at bounding box center [1068, 299] width 11 height 11
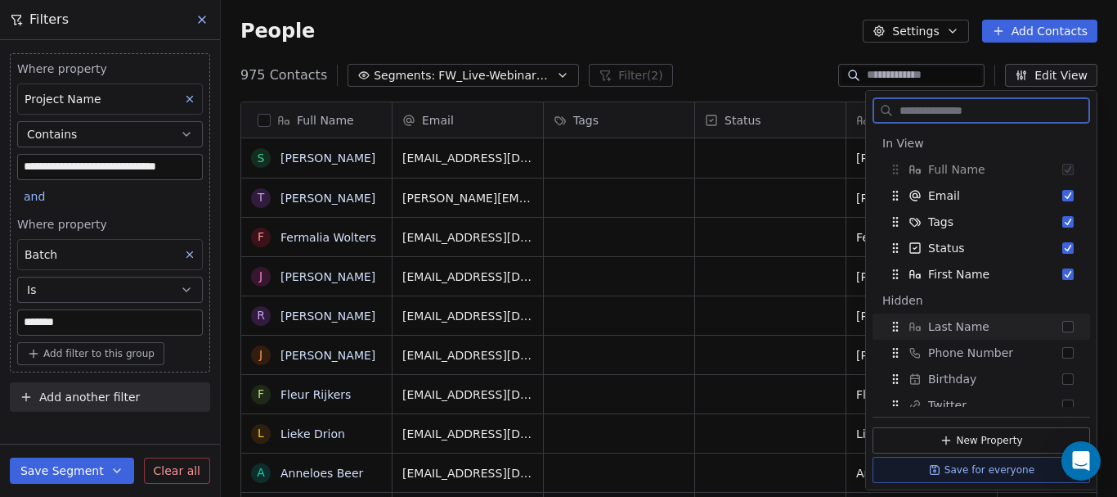
click at [1063, 330] on div "Last Name" at bounding box center [981, 326] width 204 height 26
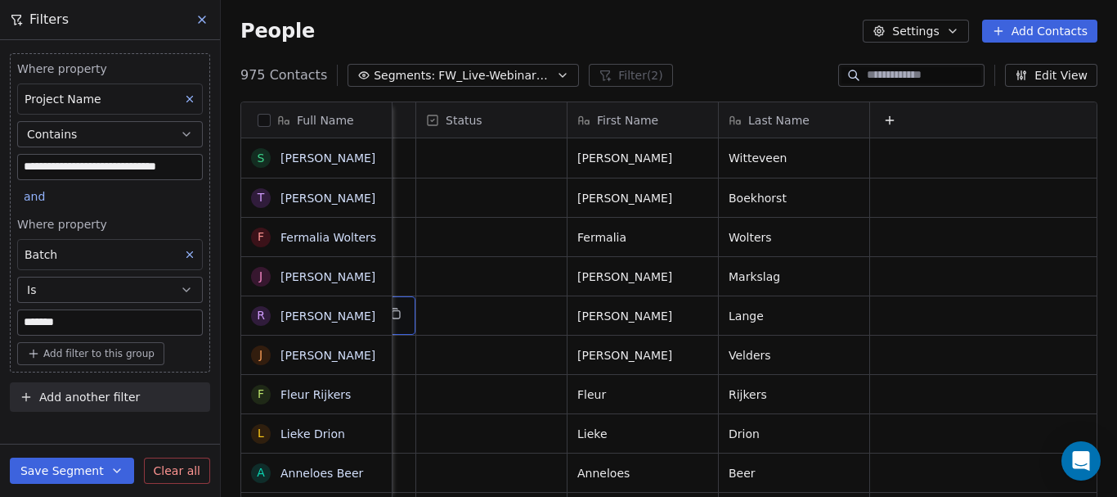
scroll to position [0, 317]
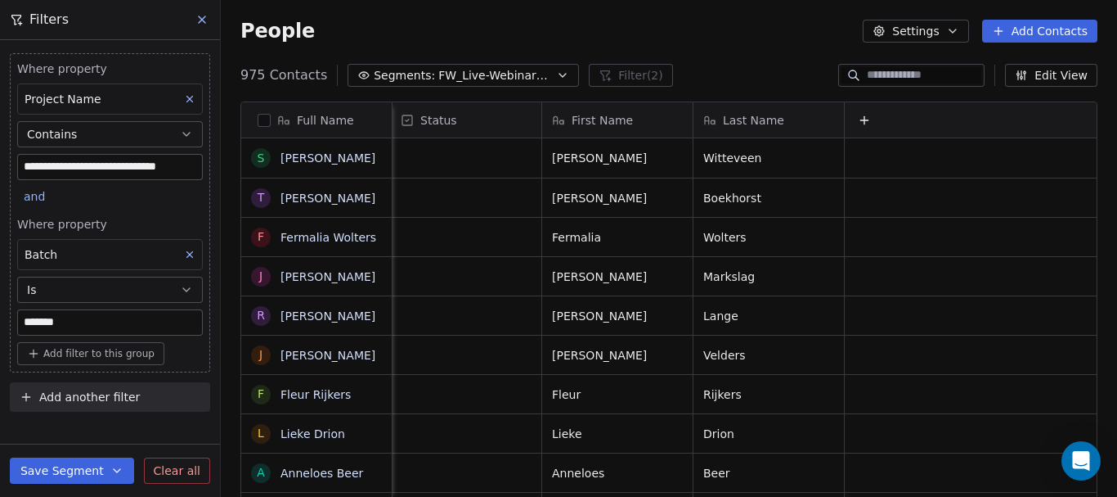
click at [1045, 86] on button "Edit View" at bounding box center [1051, 75] width 92 height 23
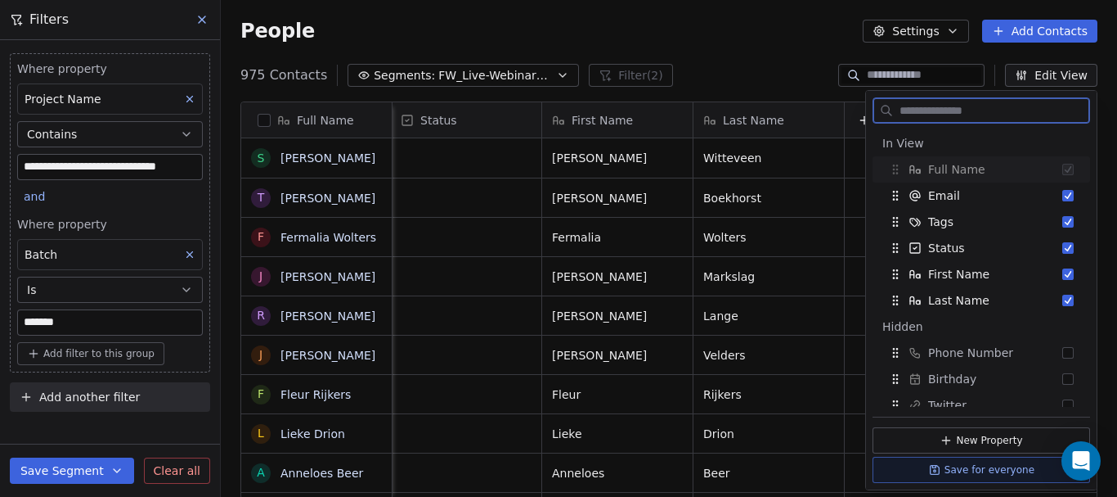
click at [1045, 76] on button "Edit View" at bounding box center [1051, 75] width 92 height 23
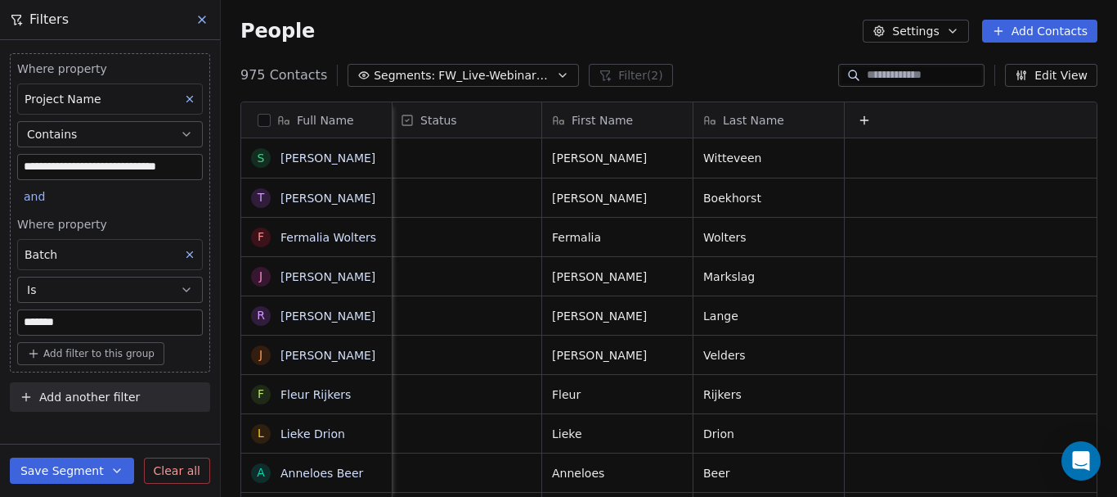
click at [1045, 76] on button "Edit View" at bounding box center [1051, 75] width 92 height 23
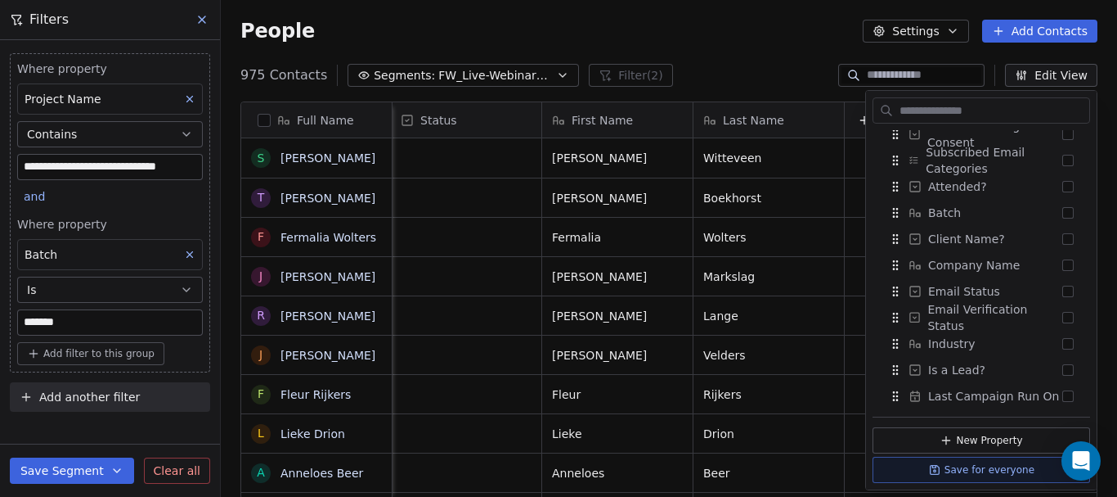
scroll to position [636, 0]
click at [1063, 294] on div "Email Status" at bounding box center [981, 292] width 204 height 26
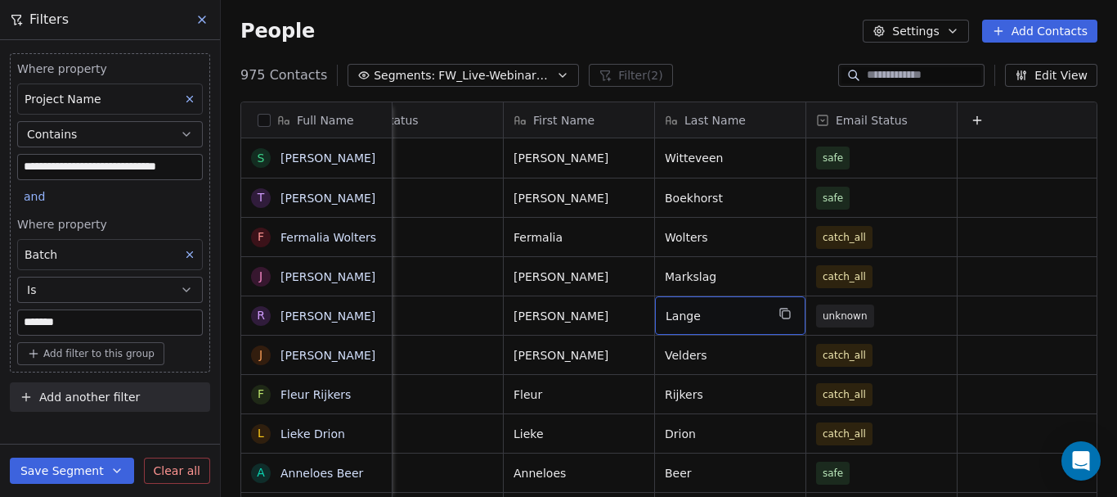
scroll to position [0, 468]
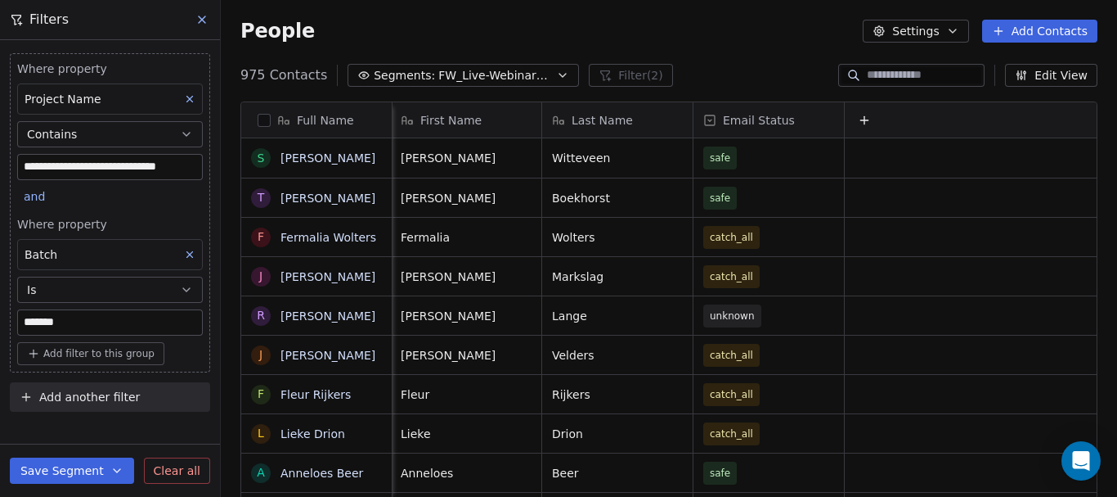
click at [106, 408] on button "Add another filter" at bounding box center [110, 396] width 200 height 29
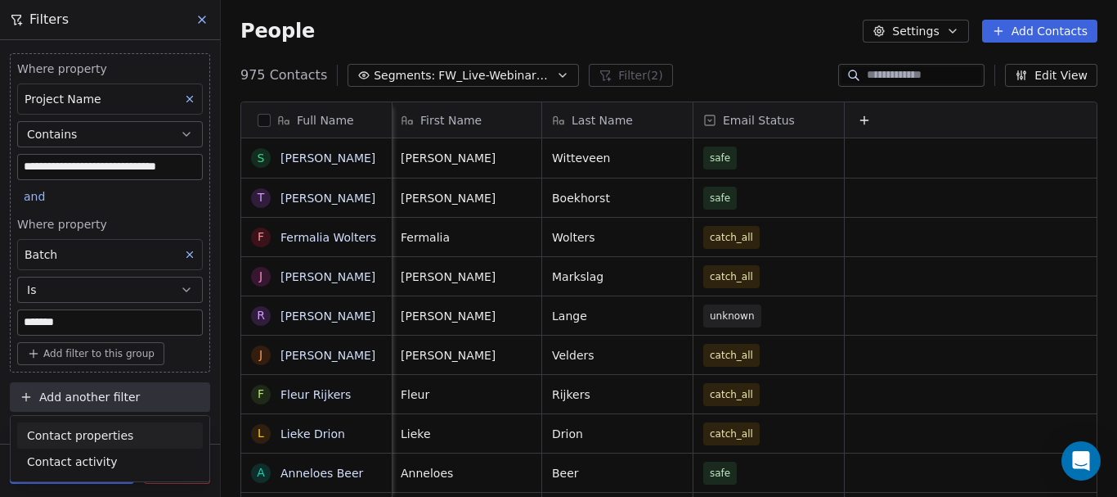
click at [99, 438] on span "Contact properties" at bounding box center [80, 435] width 106 height 17
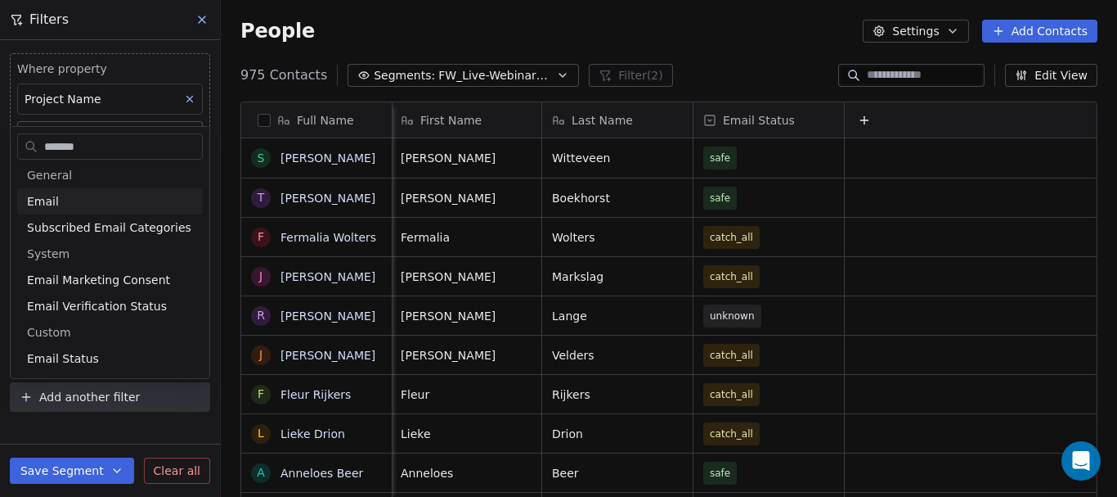
scroll to position [0, 0]
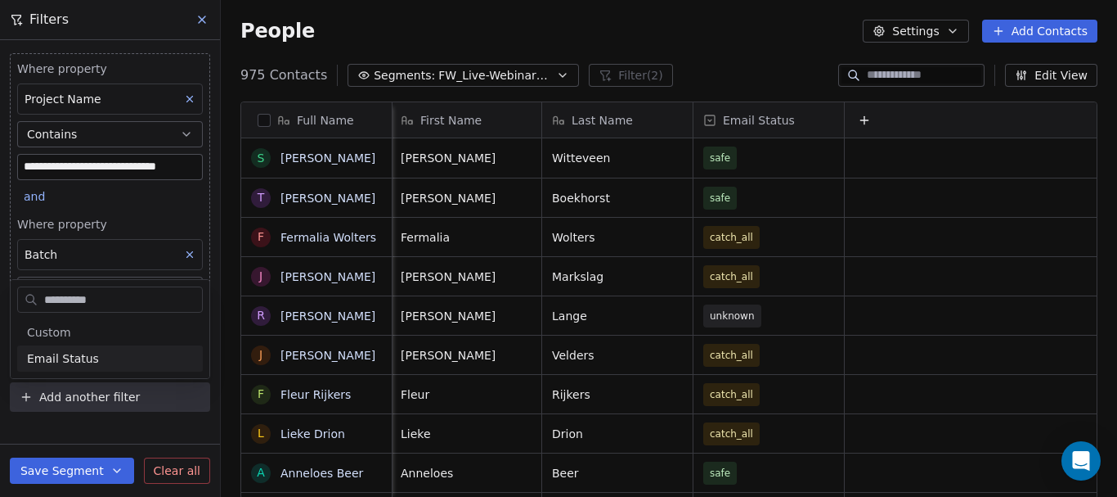
type input "**********"
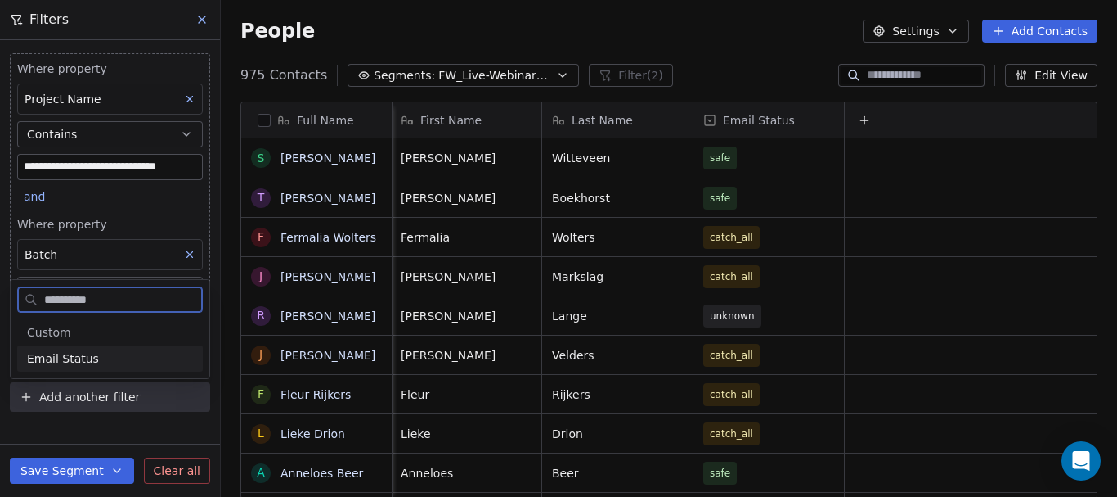
click at [101, 362] on div "Email Status" at bounding box center [110, 358] width 166 height 16
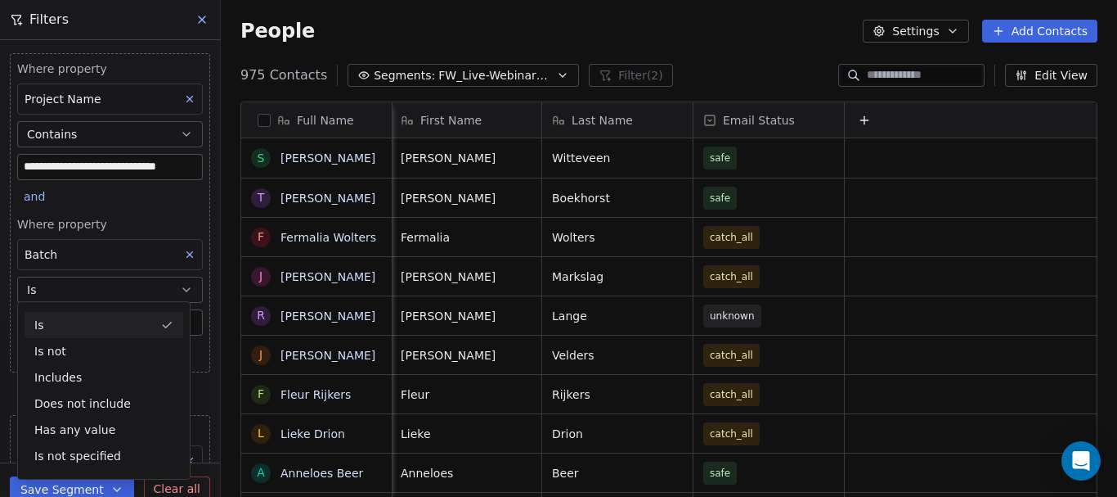
click at [108, 332] on div "Is" at bounding box center [104, 325] width 159 height 26
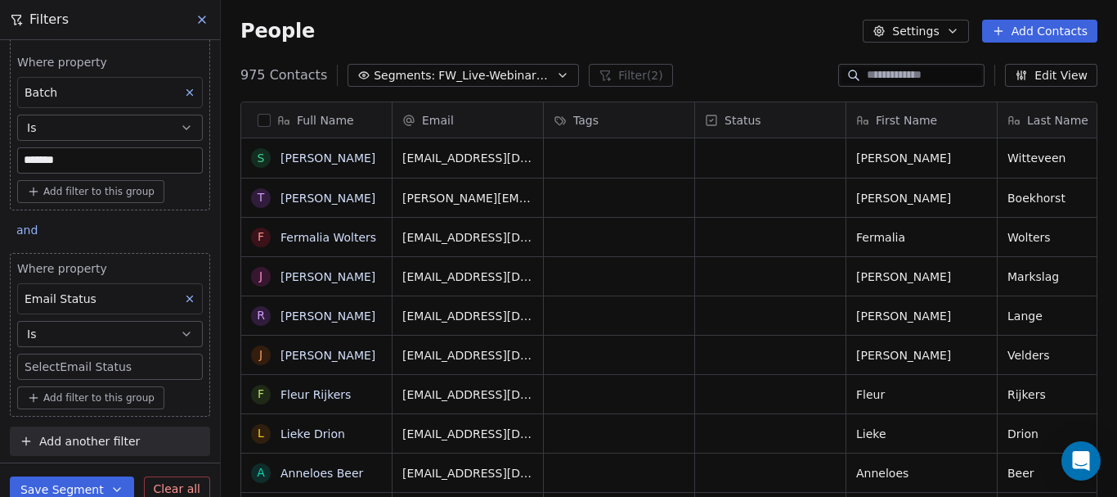
scroll to position [425, 884]
click at [108, 364] on body "**********" at bounding box center [558, 248] width 1117 height 497
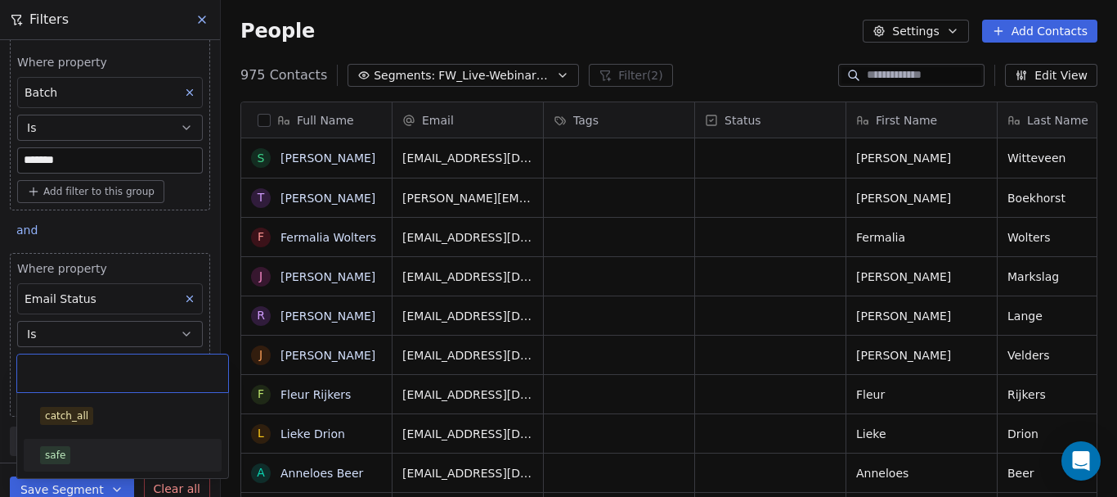
click at [104, 449] on div "safe" at bounding box center [122, 455] width 165 height 18
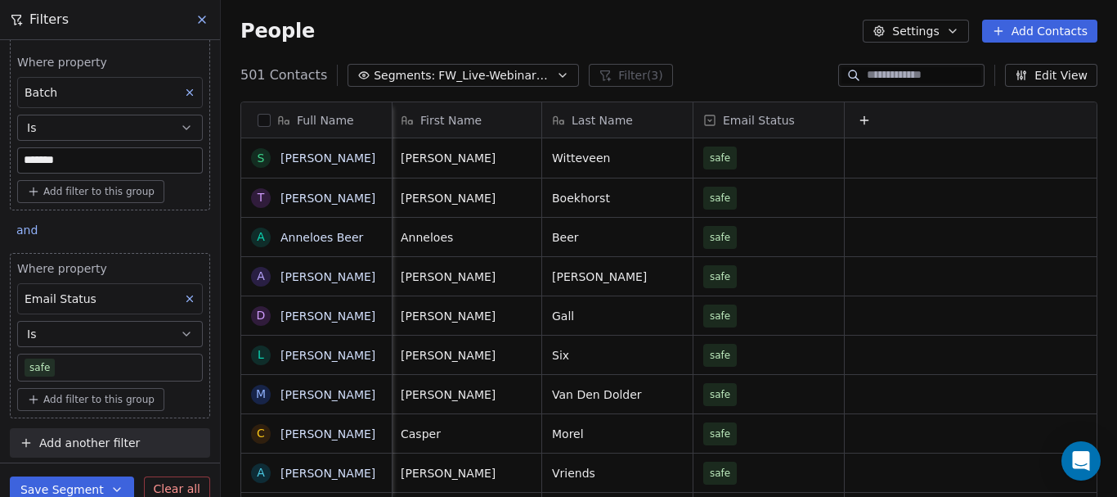
scroll to position [0, 0]
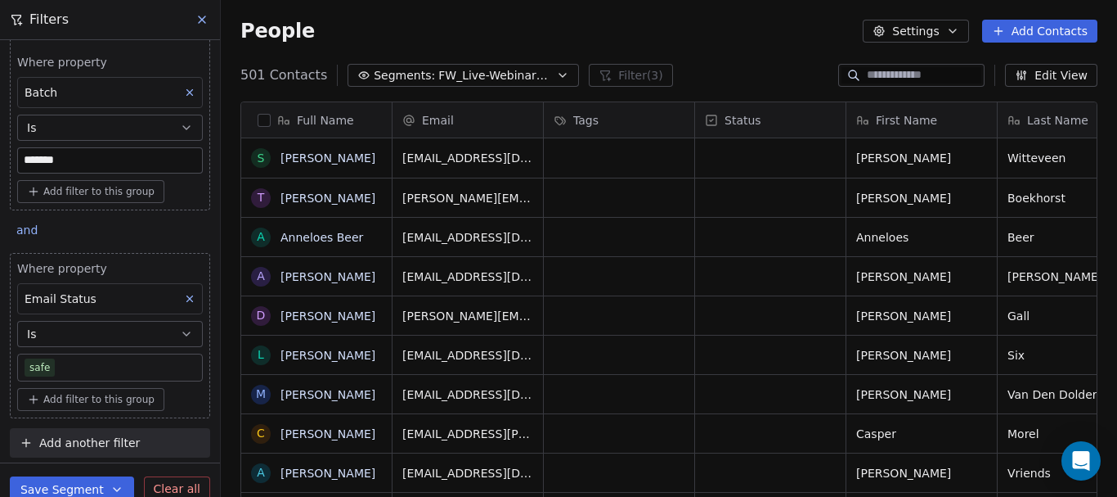
click at [266, 118] on button "button" at bounding box center [264, 120] width 13 height 13
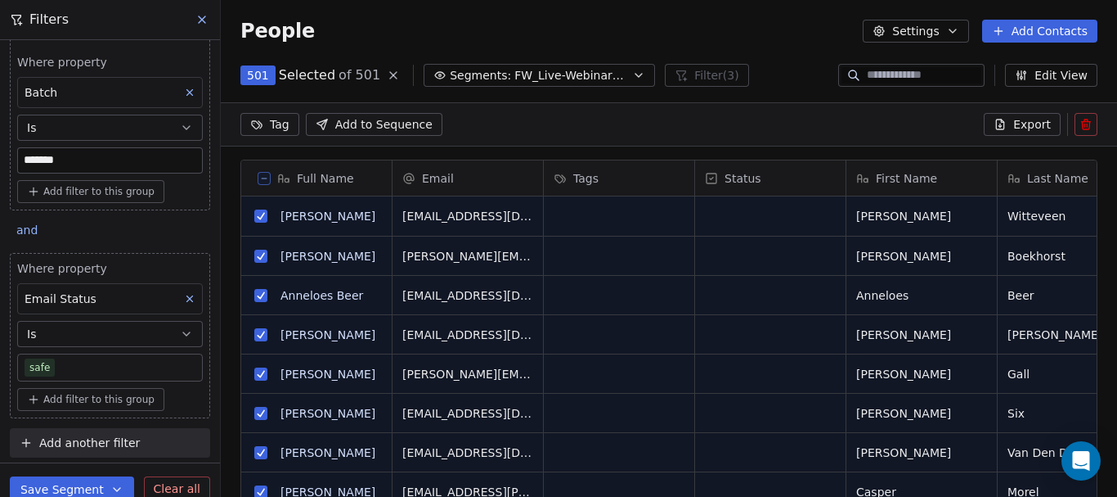
scroll to position [367, 884]
click at [1027, 127] on span "Export" at bounding box center [1032, 124] width 38 height 16
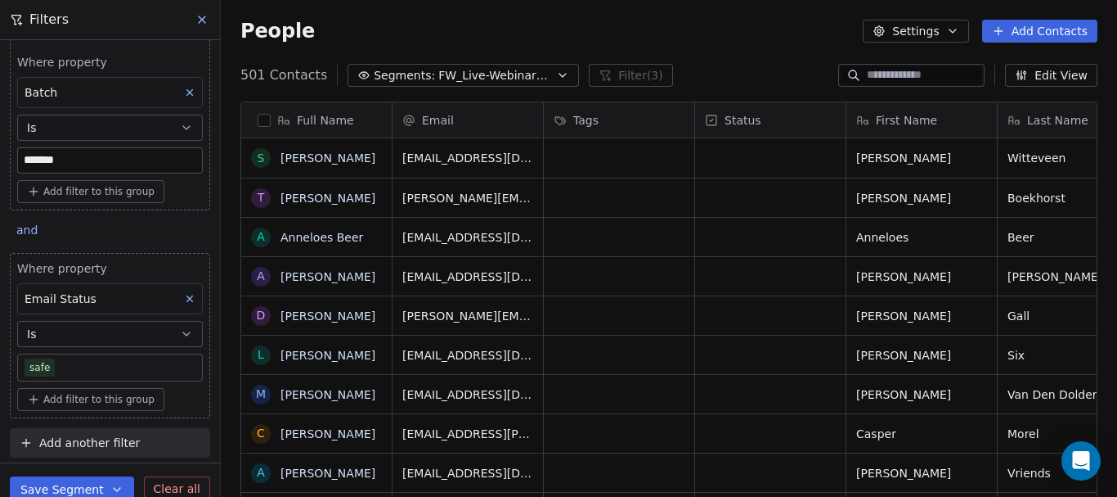
scroll to position [425, 884]
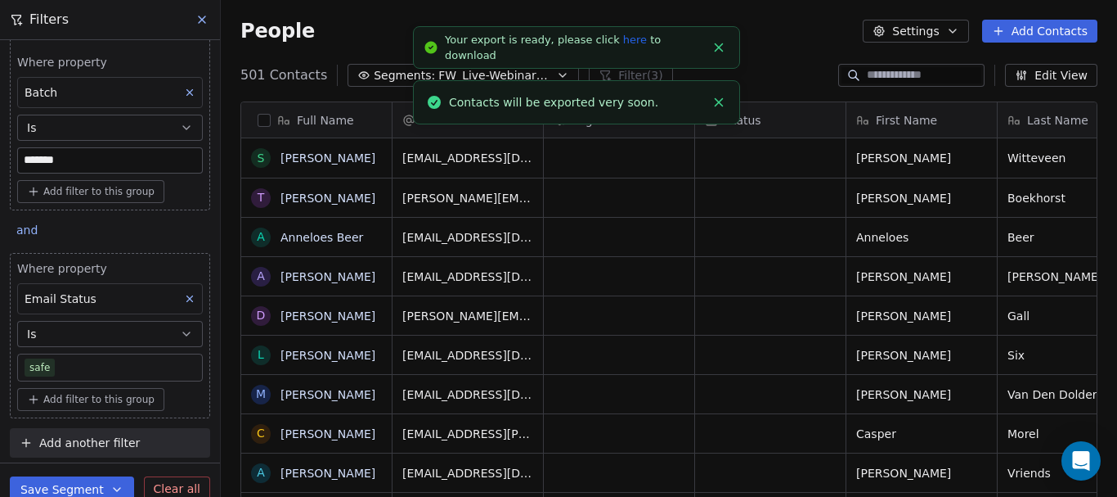
click at [623, 46] on link "here" at bounding box center [635, 40] width 24 height 12
